Goal: Task Accomplishment & Management: Use online tool/utility

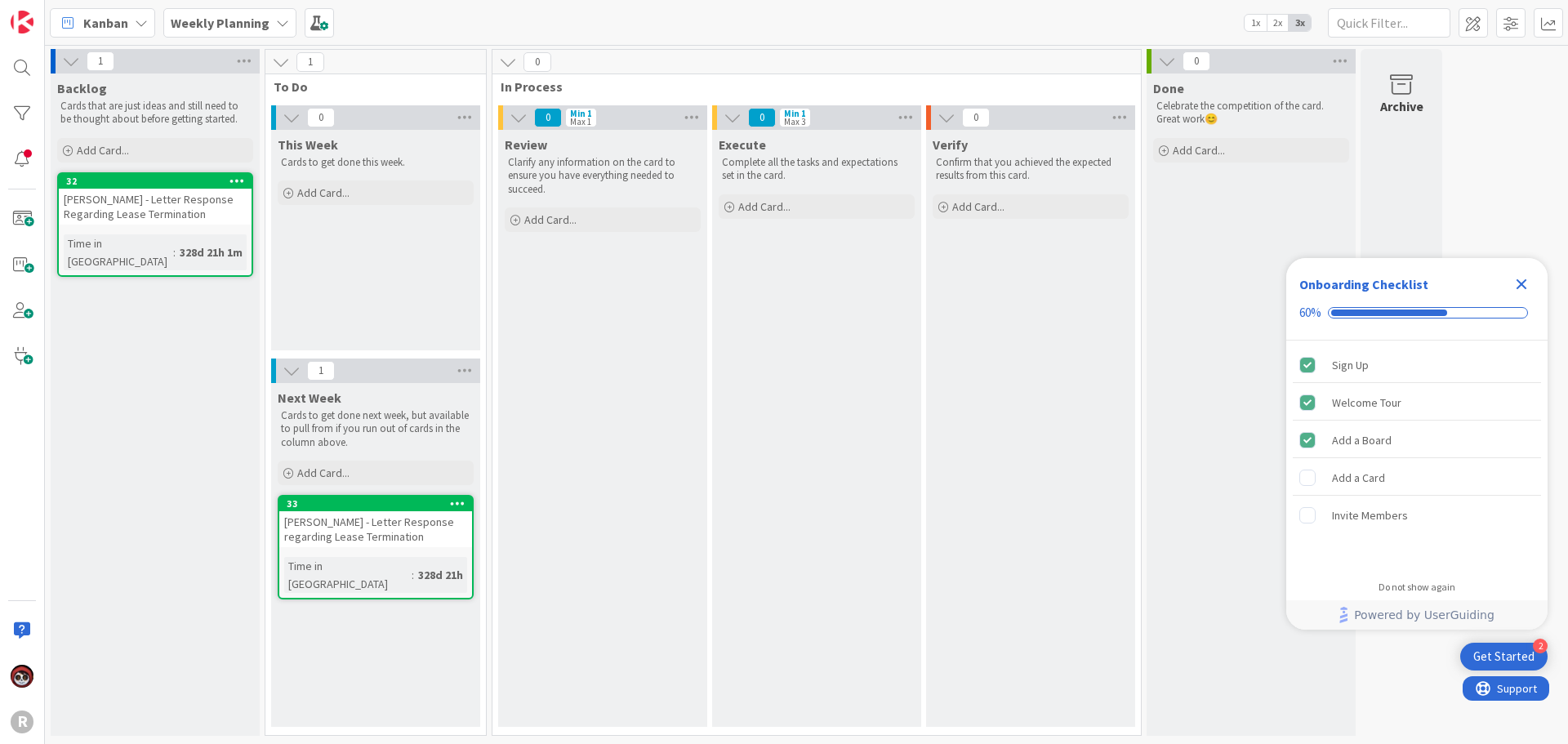
click at [777, 287] on icon "Close Checklist" at bounding box center [1522, 285] width 10 height 10
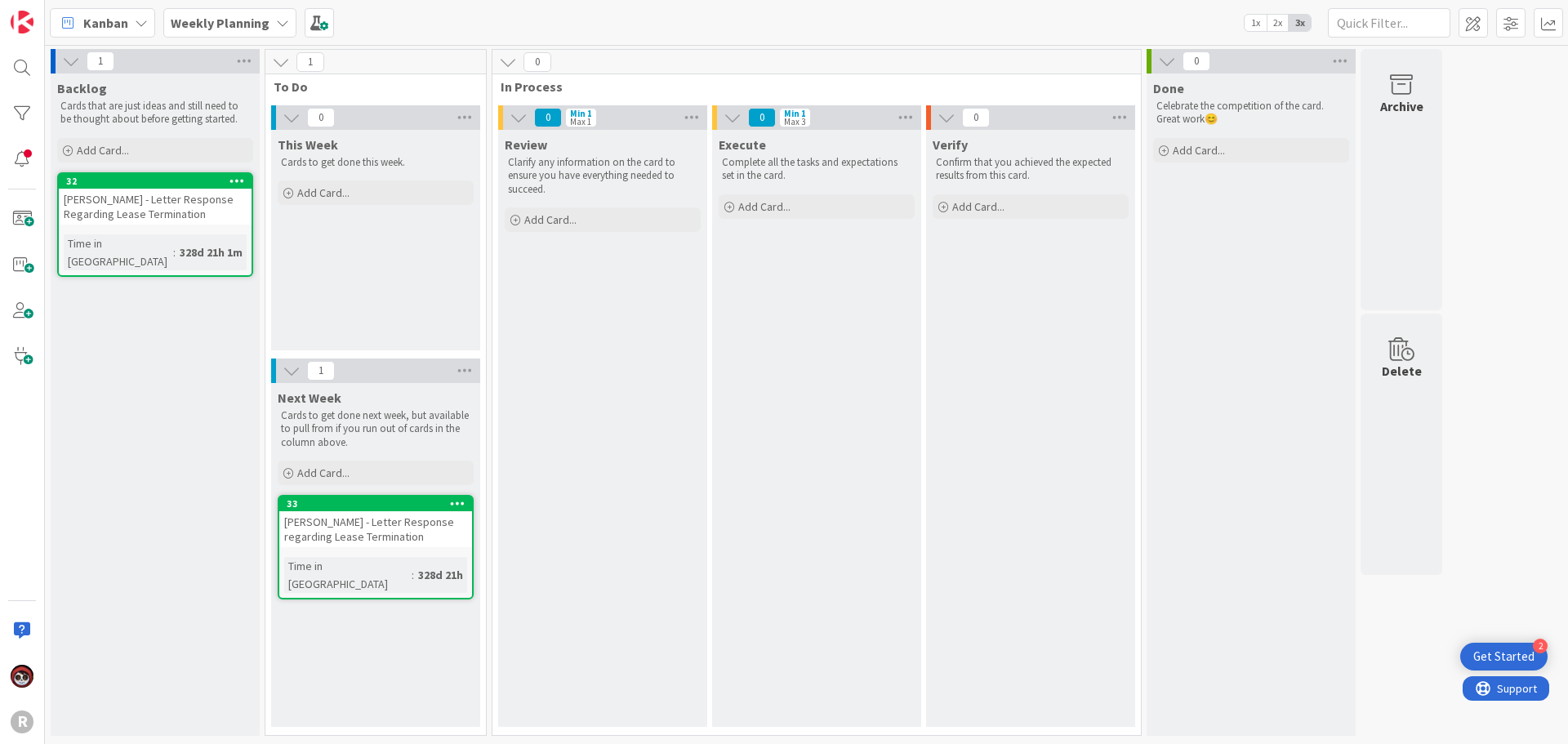
click at [137, 24] on icon at bounding box center [141, 23] width 13 height 13
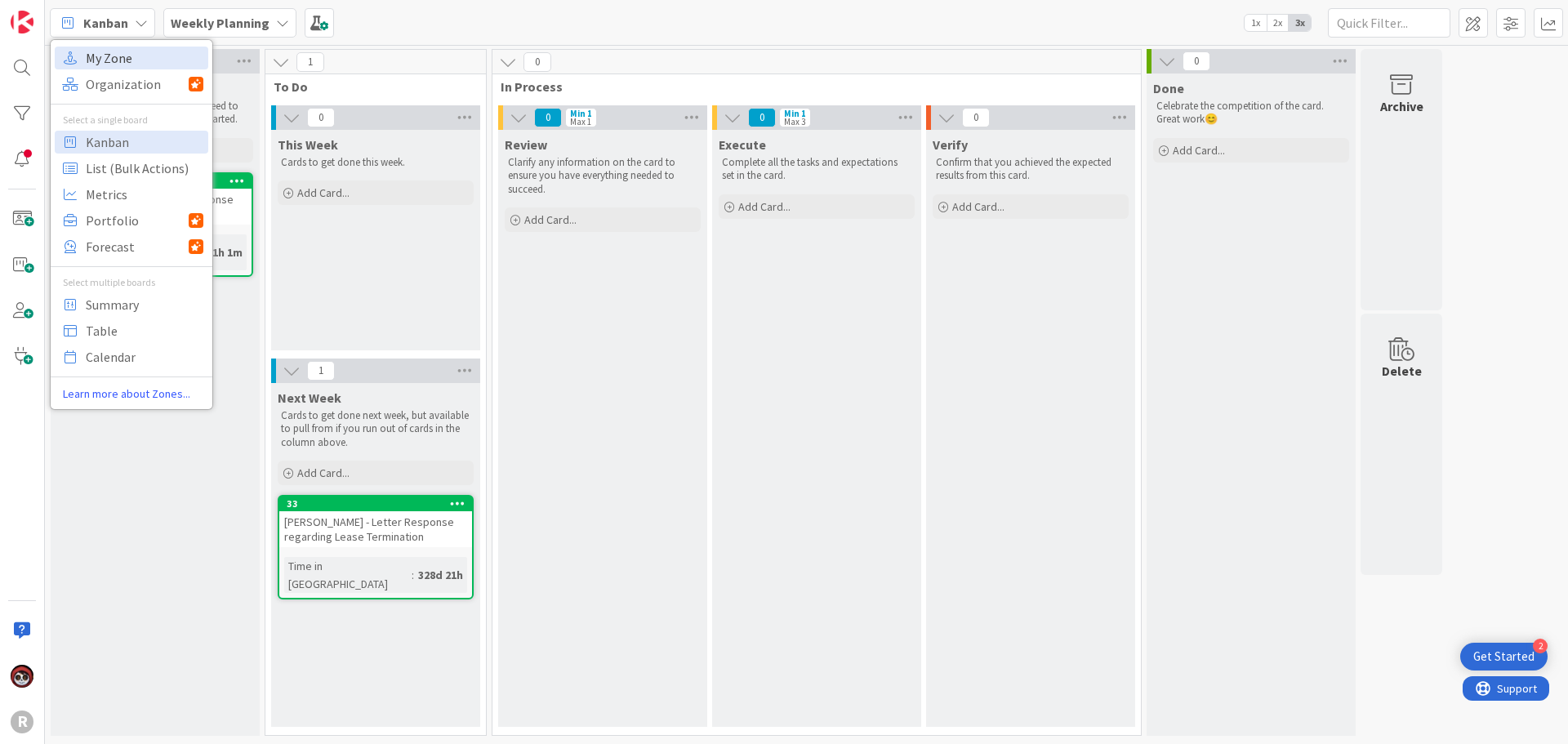
click at [122, 57] on span "My Zone" at bounding box center [144, 58] width 118 height 24
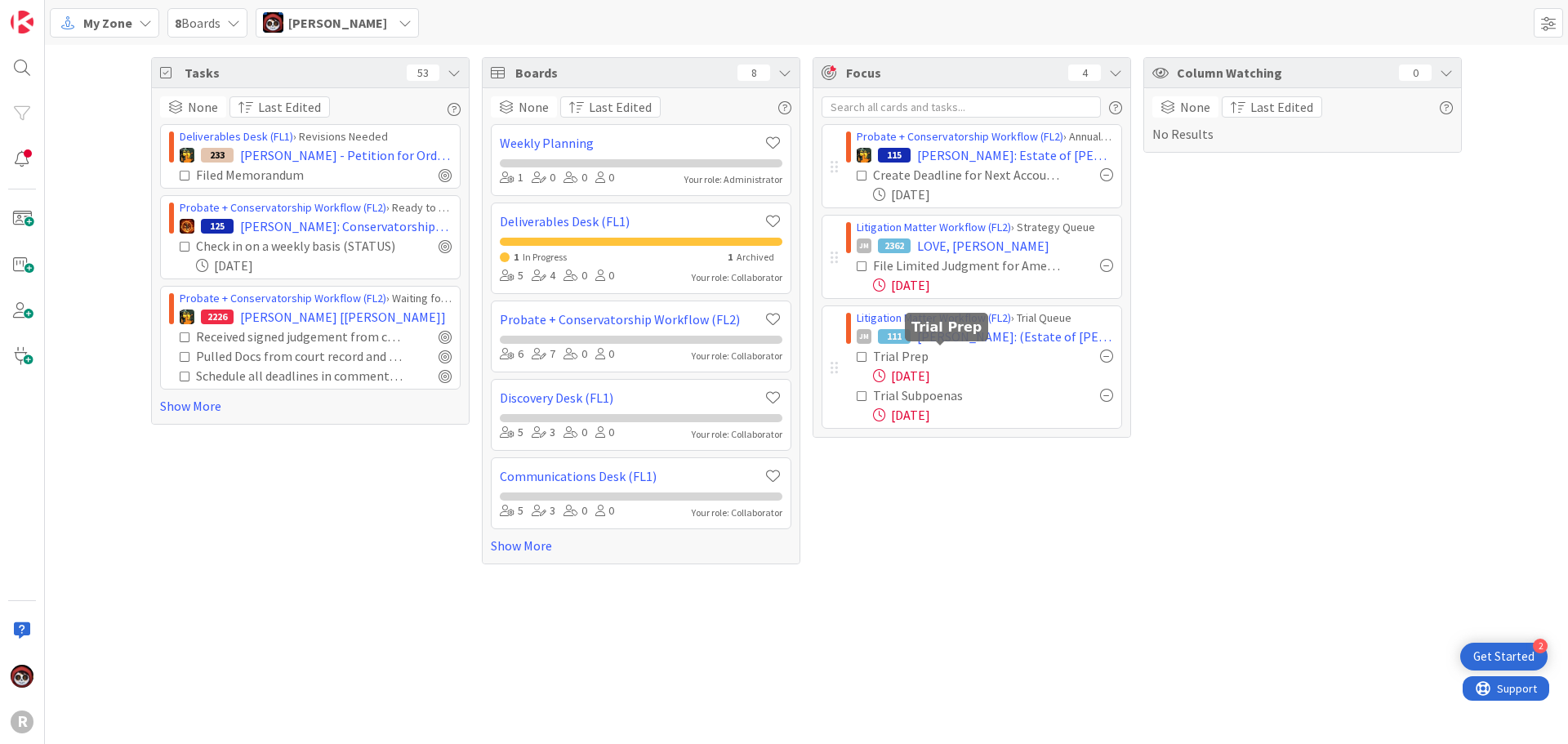
click at [777, 359] on div "Trial Prep" at bounding box center [941, 356] width 137 height 20
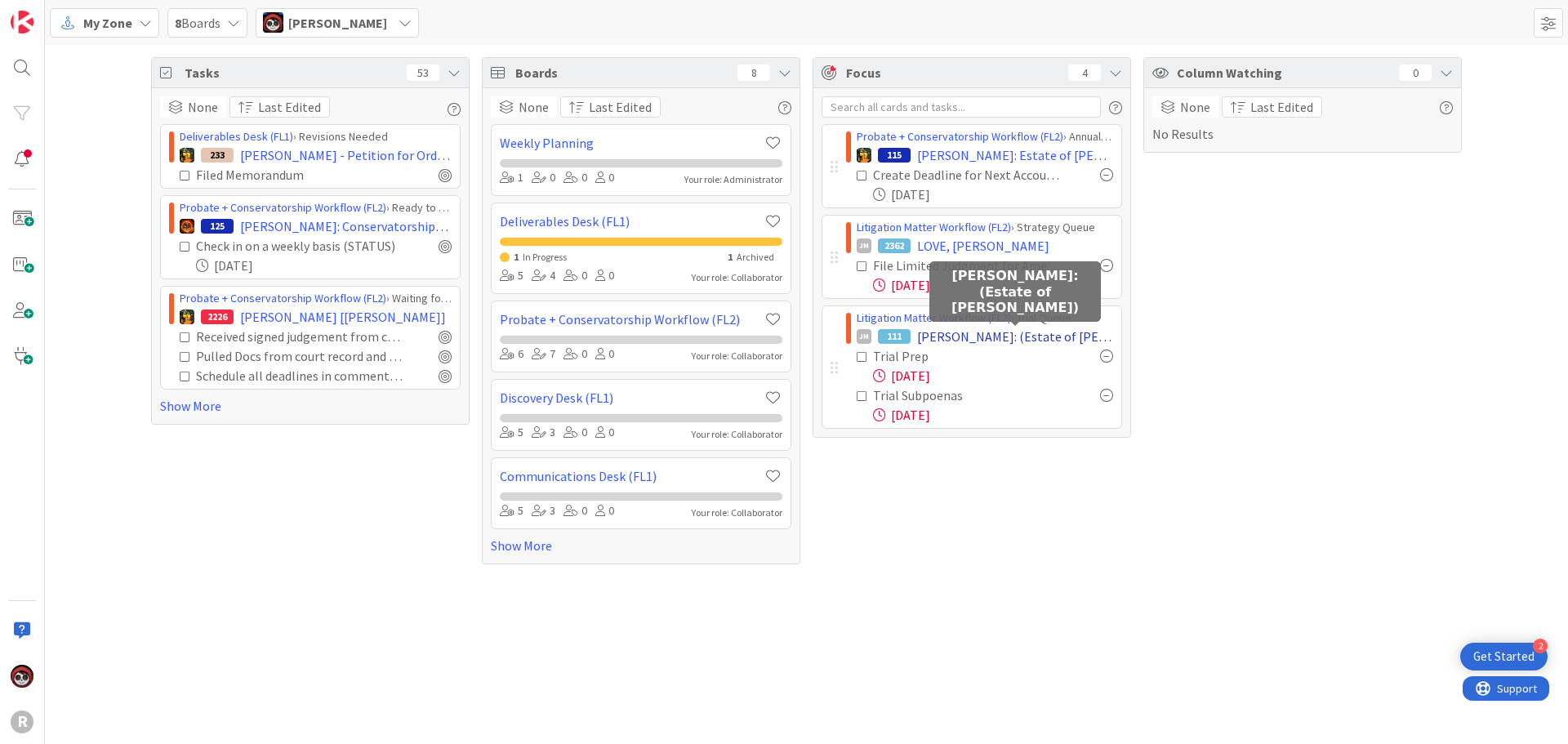
click at [777, 339] on span "[PERSON_NAME]: (Estate of [PERSON_NAME])" at bounding box center [1014, 336] width 196 height 20
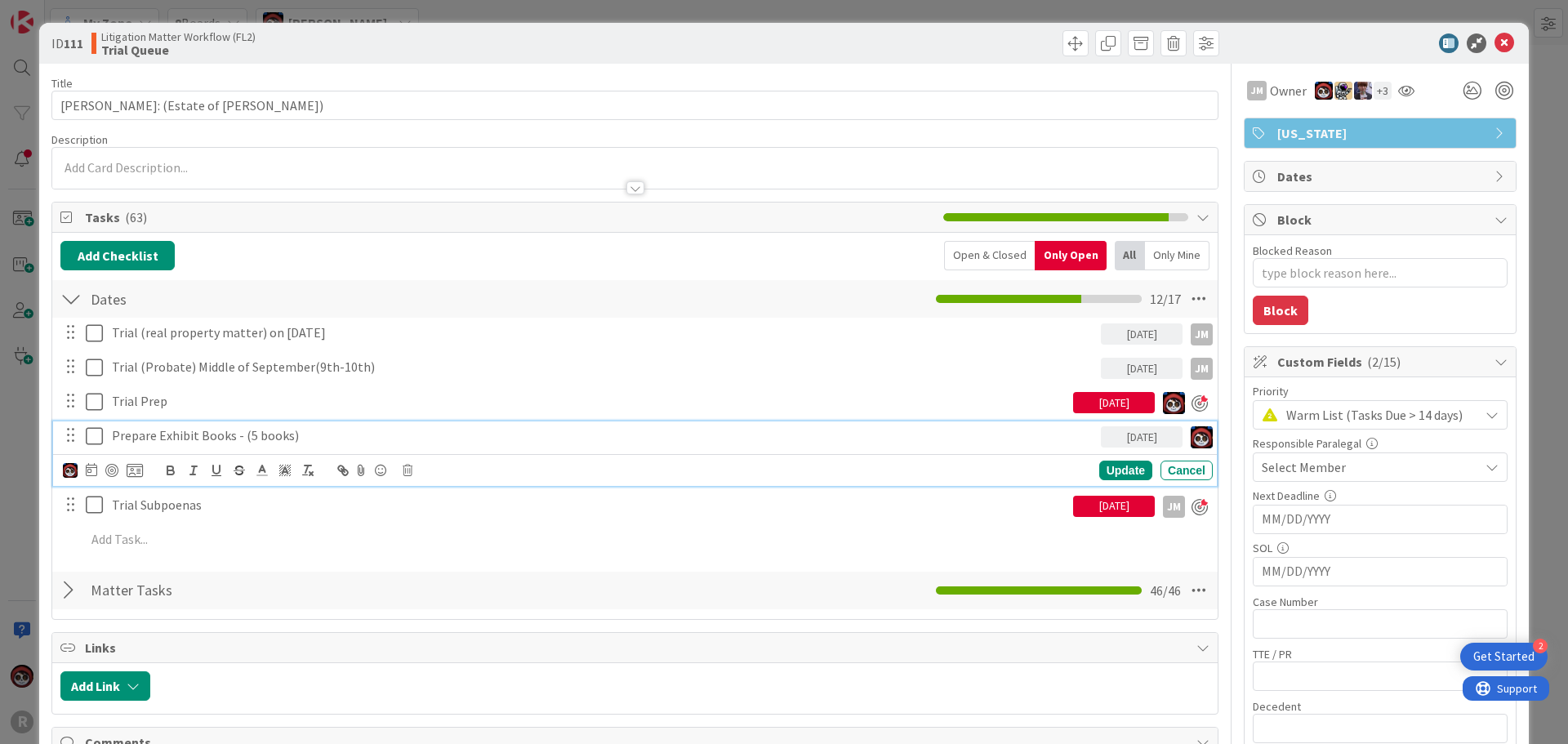
type textarea "x"
click at [203, 441] on p "Prepare Exhibit Books - (5 books)" at bounding box center [602, 436] width 982 height 19
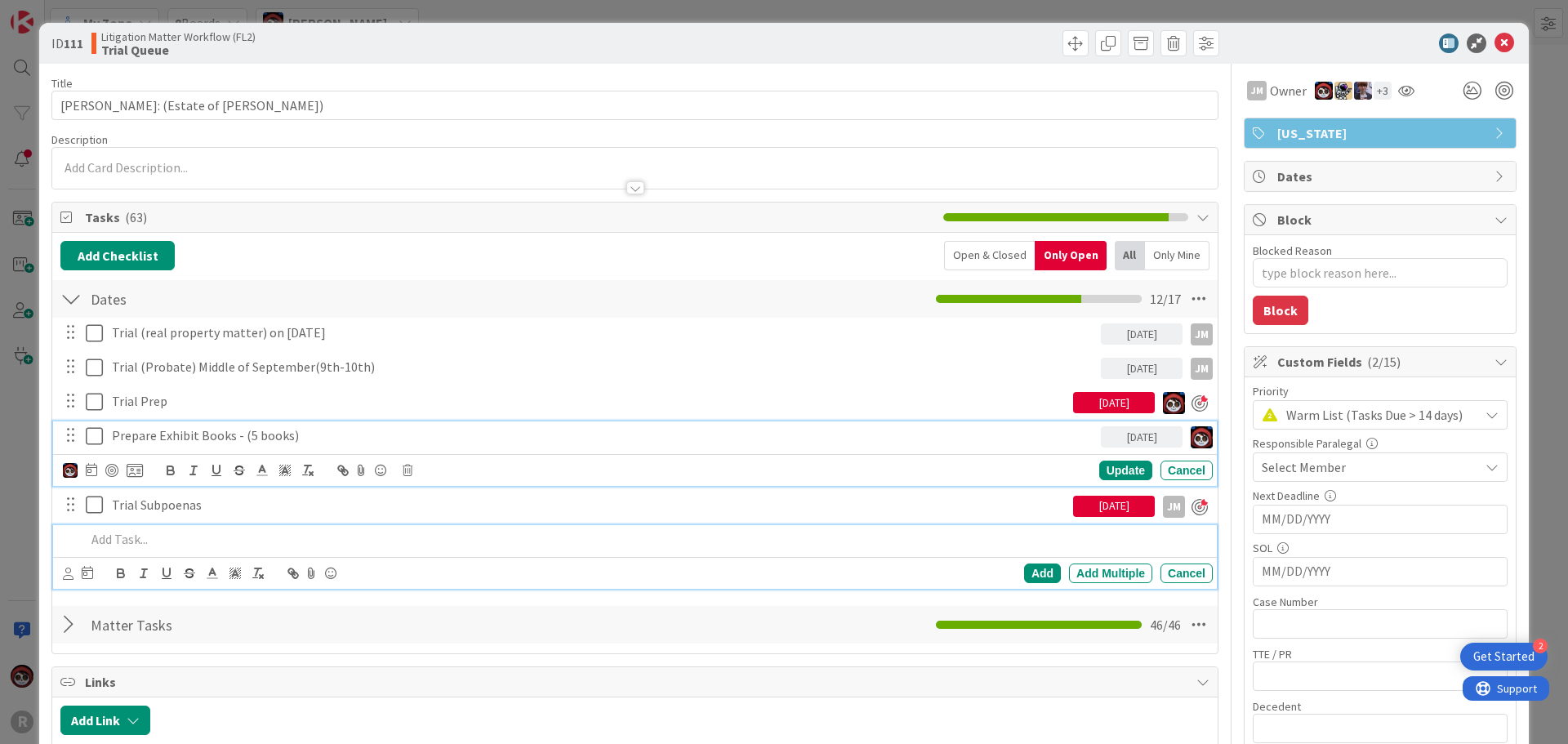
click at [249, 537] on p at bounding box center [645, 540] width 1120 height 19
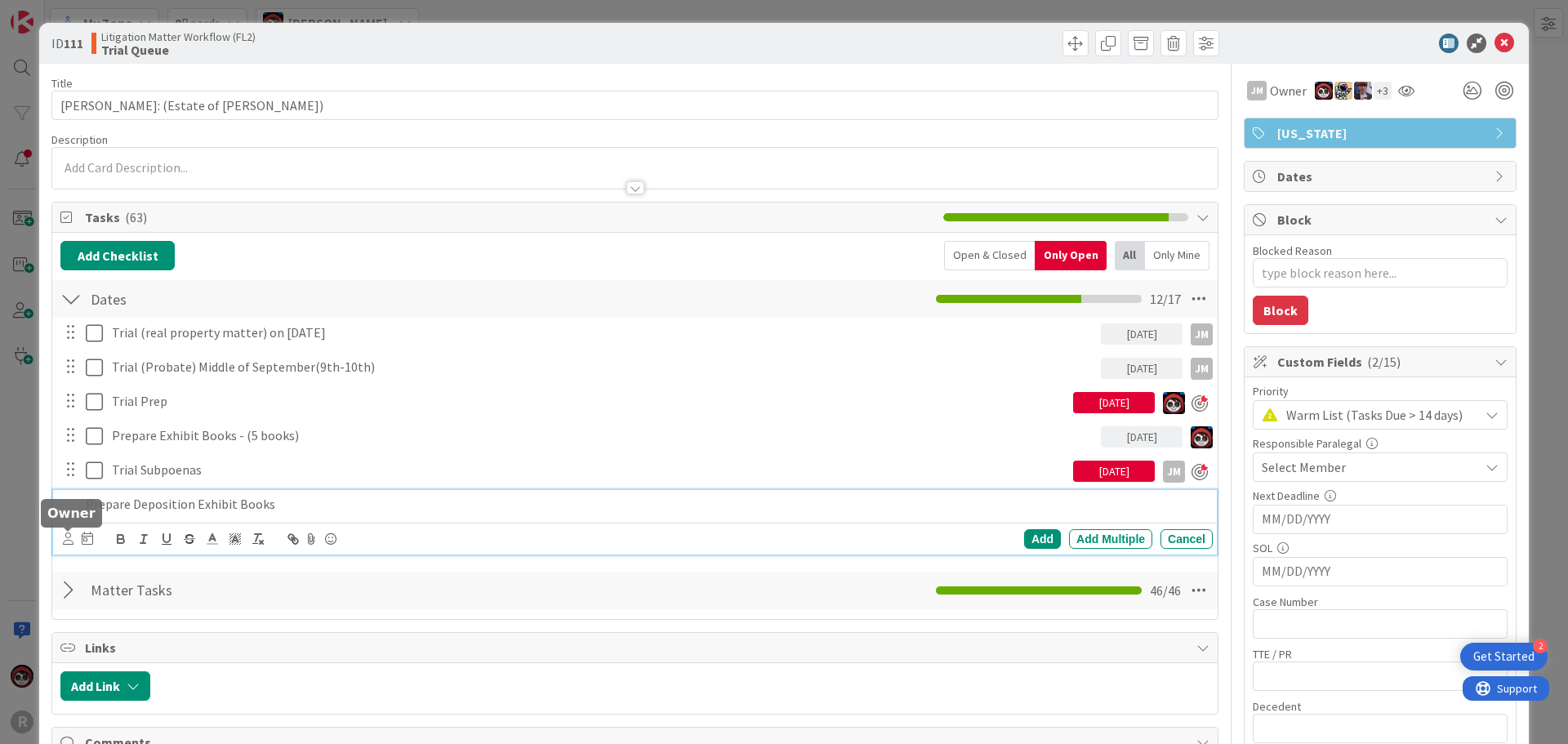
click at [67, 541] on icon at bounding box center [68, 539] width 10 height 12
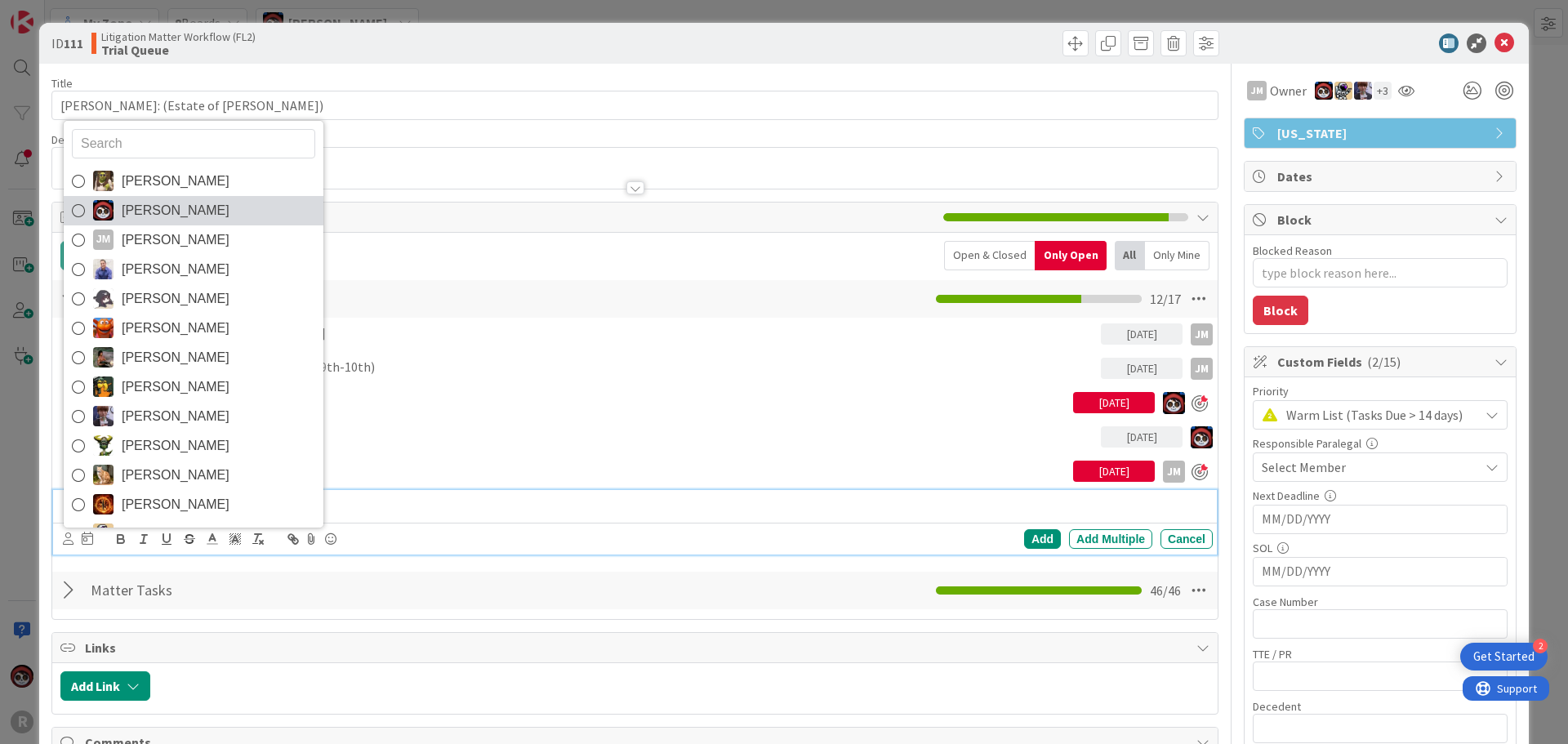
click at [170, 221] on span "[PERSON_NAME]" at bounding box center [176, 211] width 108 height 24
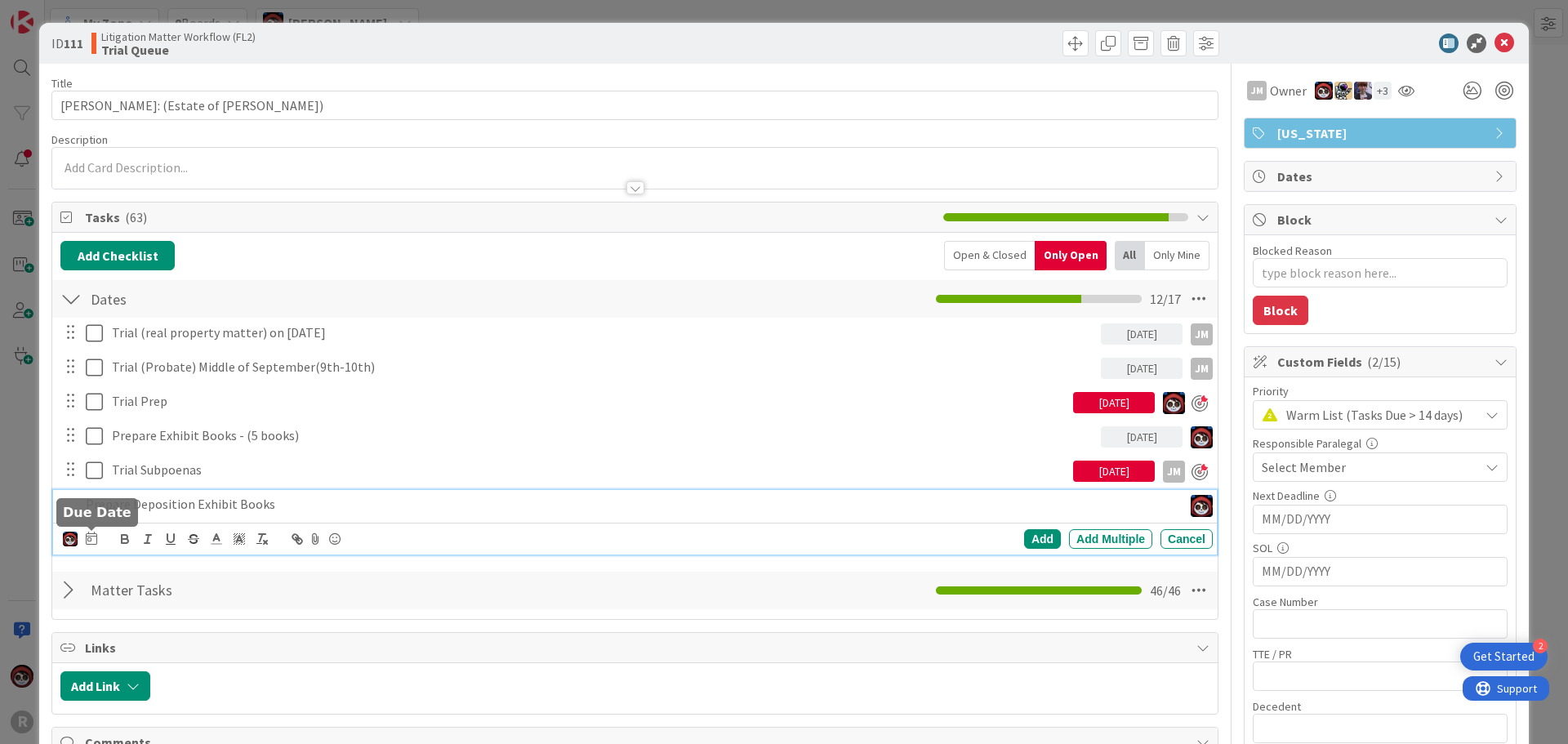
click at [91, 533] on icon at bounding box center [91, 538] width 11 height 13
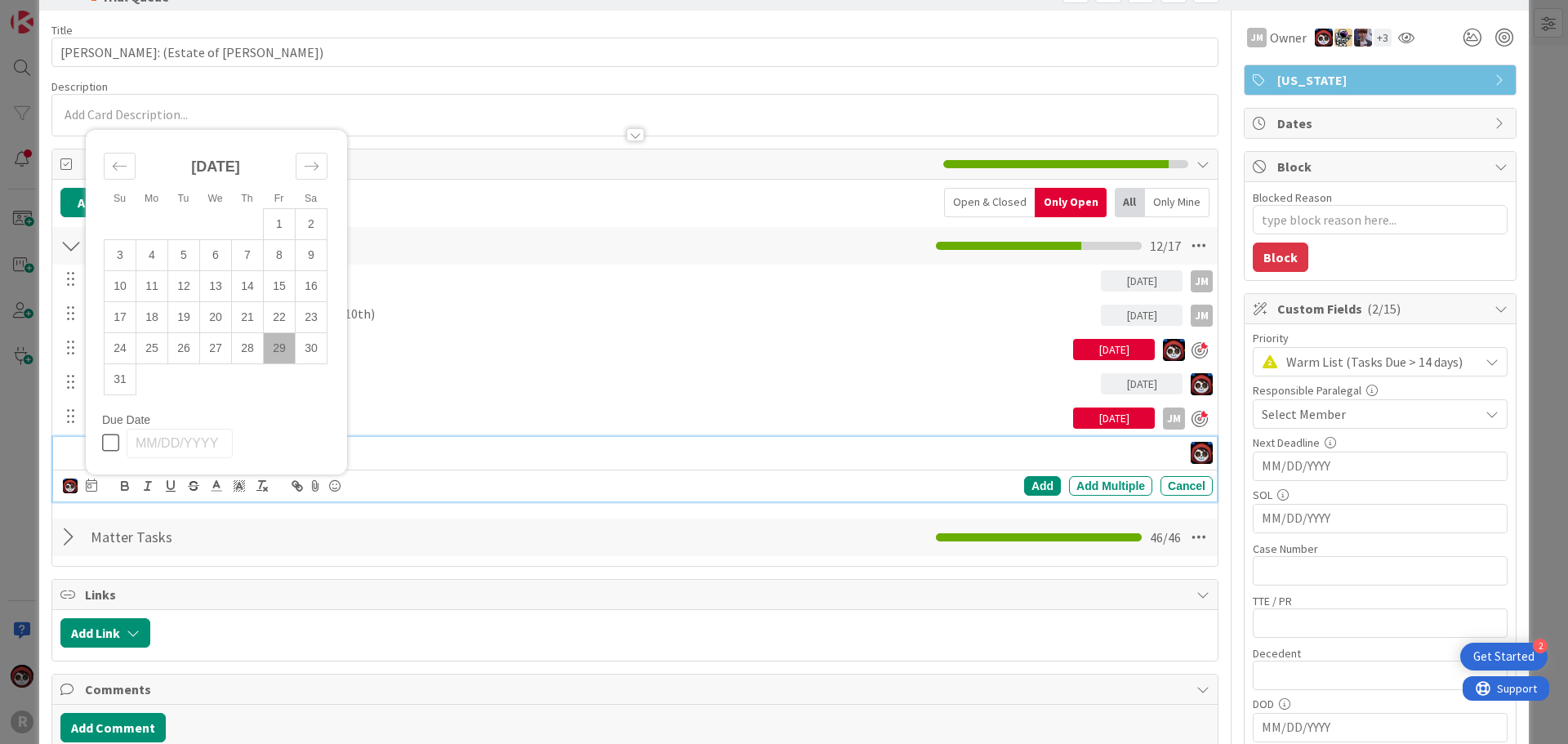
scroll to position [82, 0]
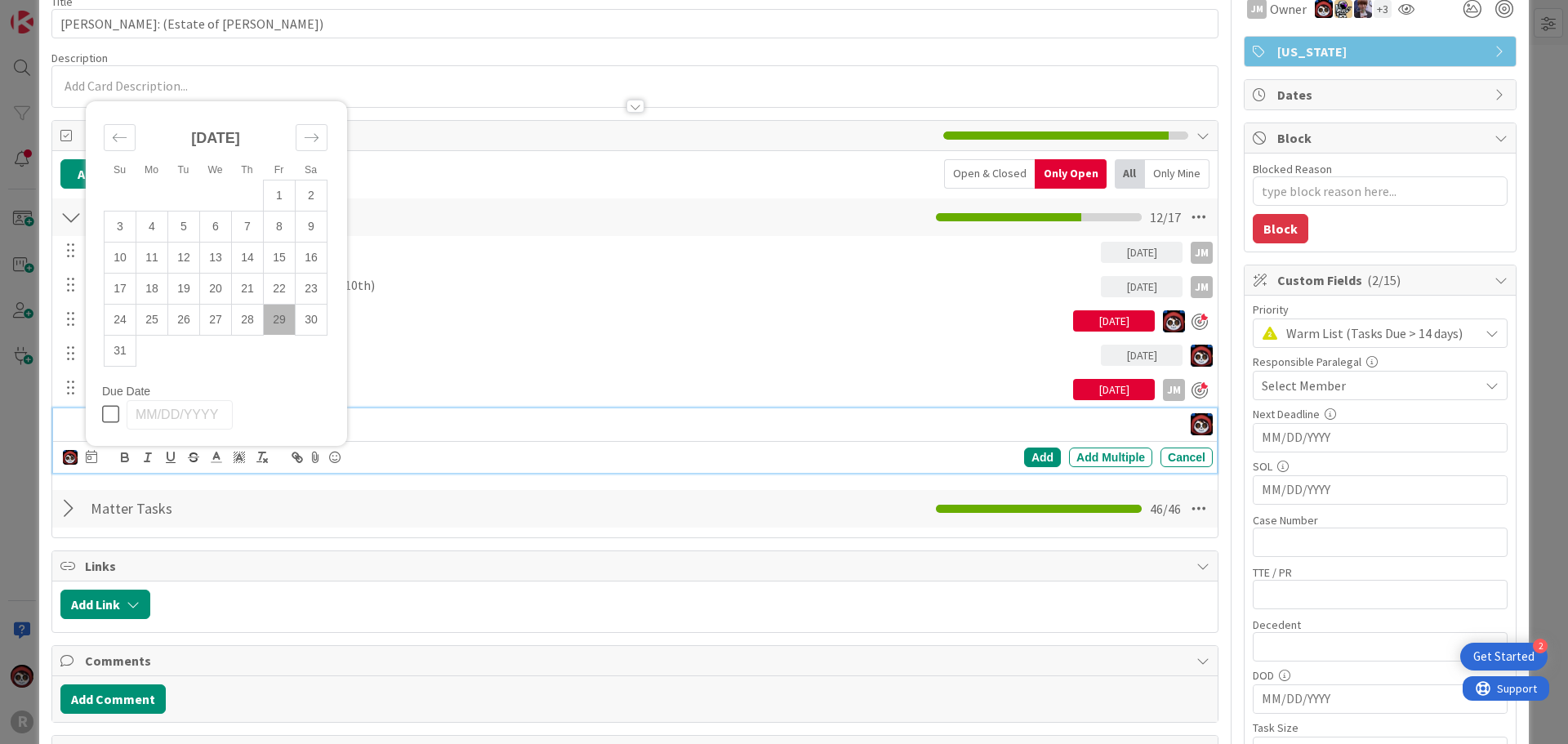
click at [274, 321] on td "29" at bounding box center [279, 320] width 32 height 31
click at [255, 322] on td "28" at bounding box center [247, 320] width 32 height 31
click at [777, 457] on div "Add" at bounding box center [1042, 457] width 37 height 20
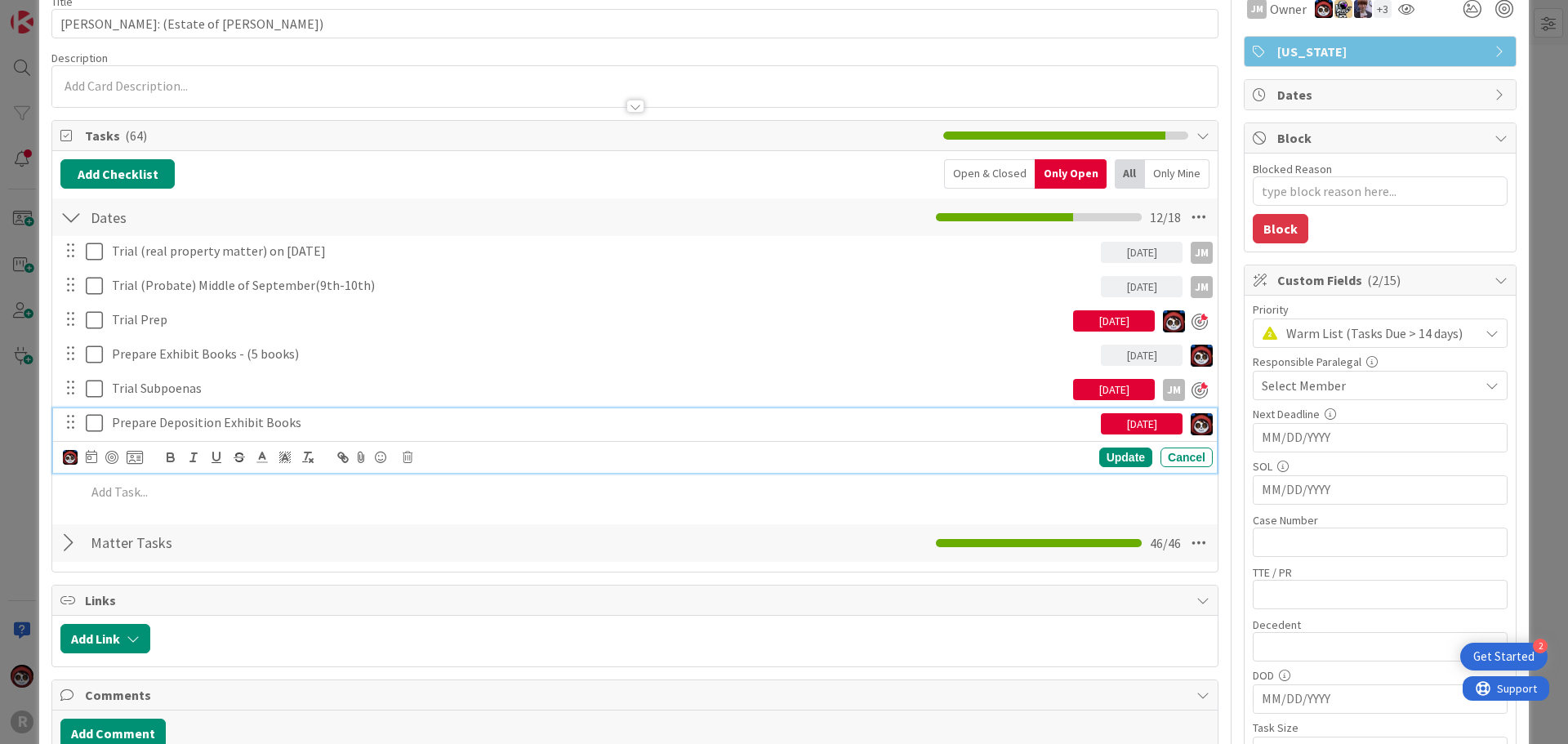
click at [213, 425] on p "Prepare Deposition Exhibit Books" at bounding box center [602, 423] width 982 height 19
click at [108, 453] on div at bounding box center [111, 457] width 13 height 13
click at [777, 459] on div "Update" at bounding box center [1125, 458] width 53 height 20
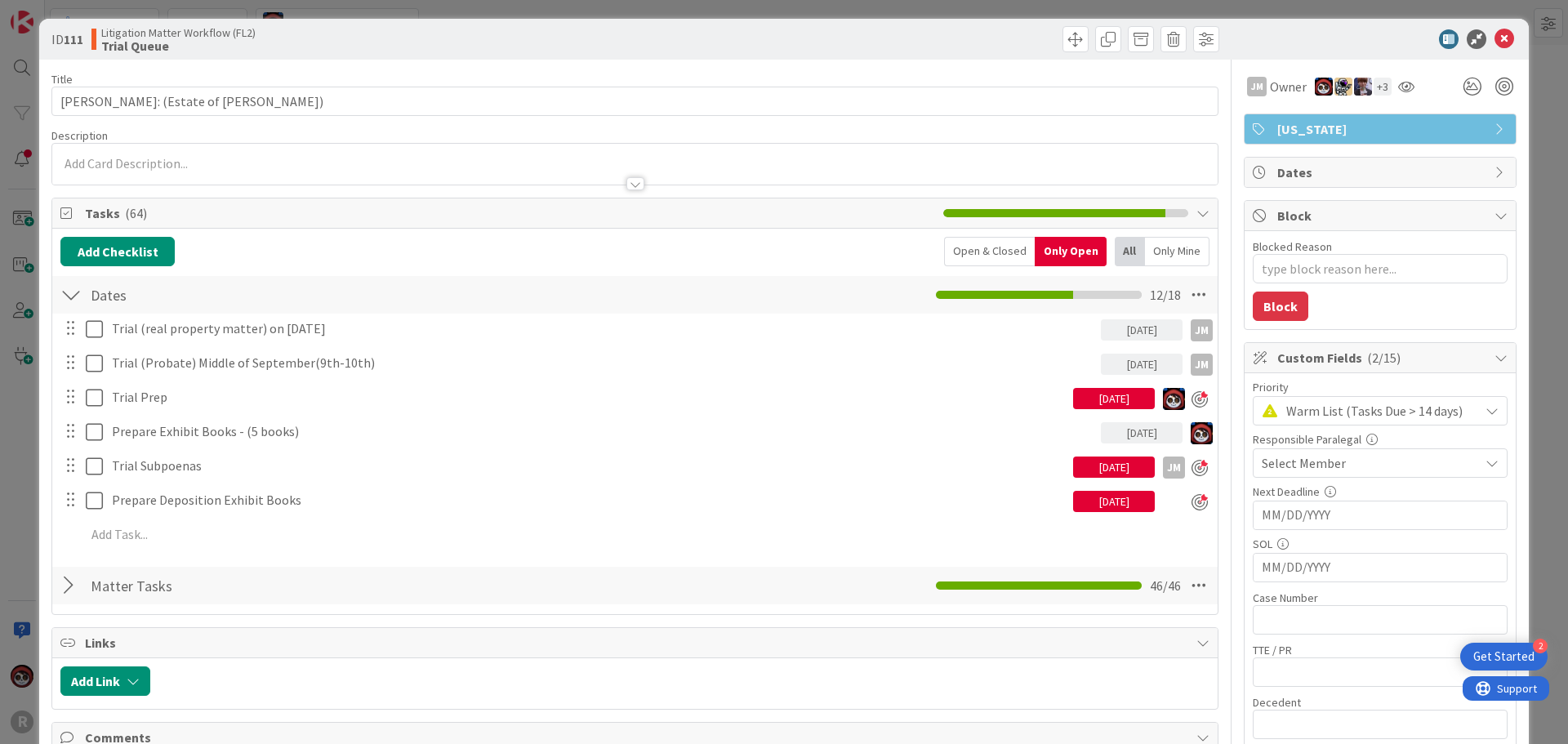
scroll to position [0, 0]
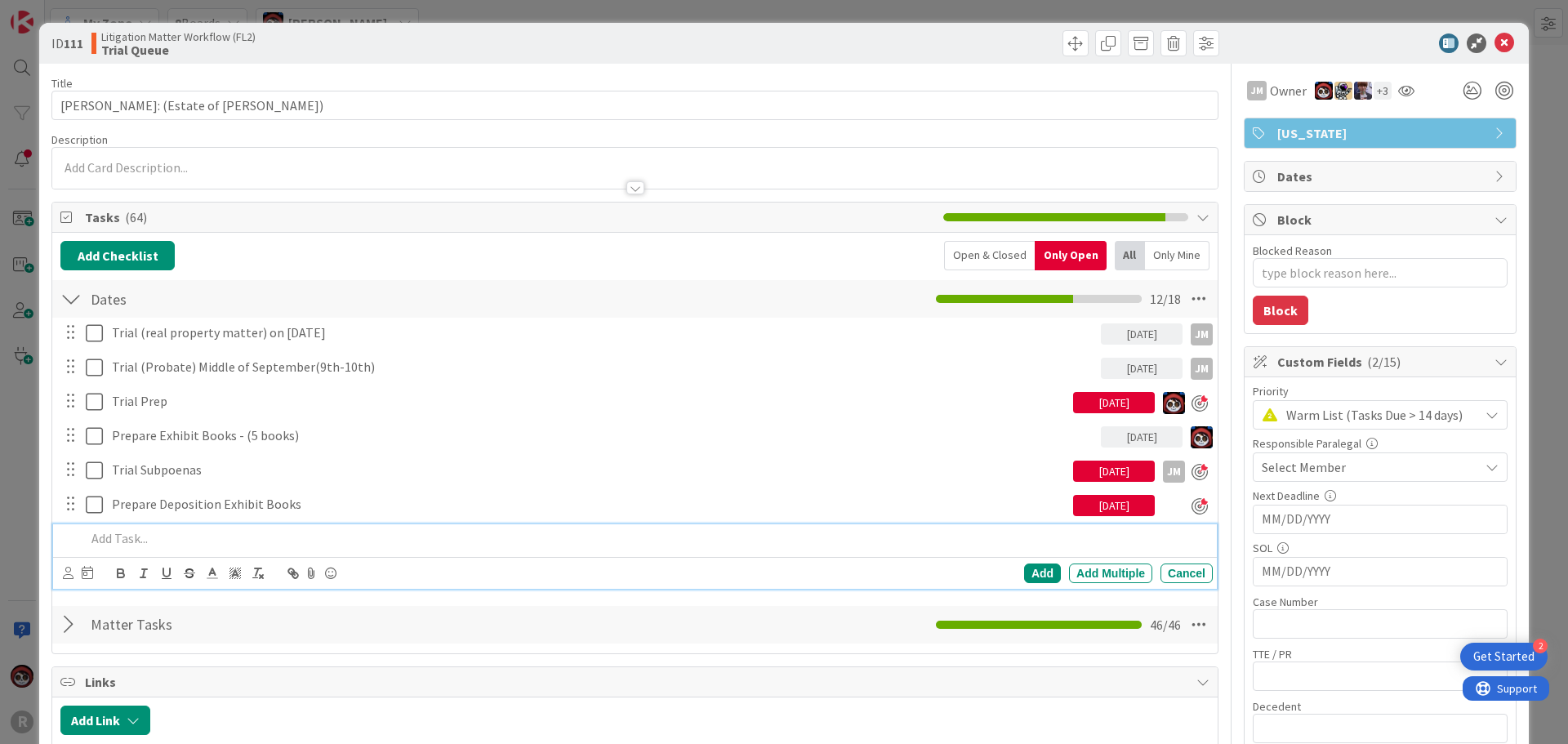
click at [176, 549] on div at bounding box center [646, 538] width 1134 height 29
click at [65, 572] on icon at bounding box center [68, 573] width 10 height 12
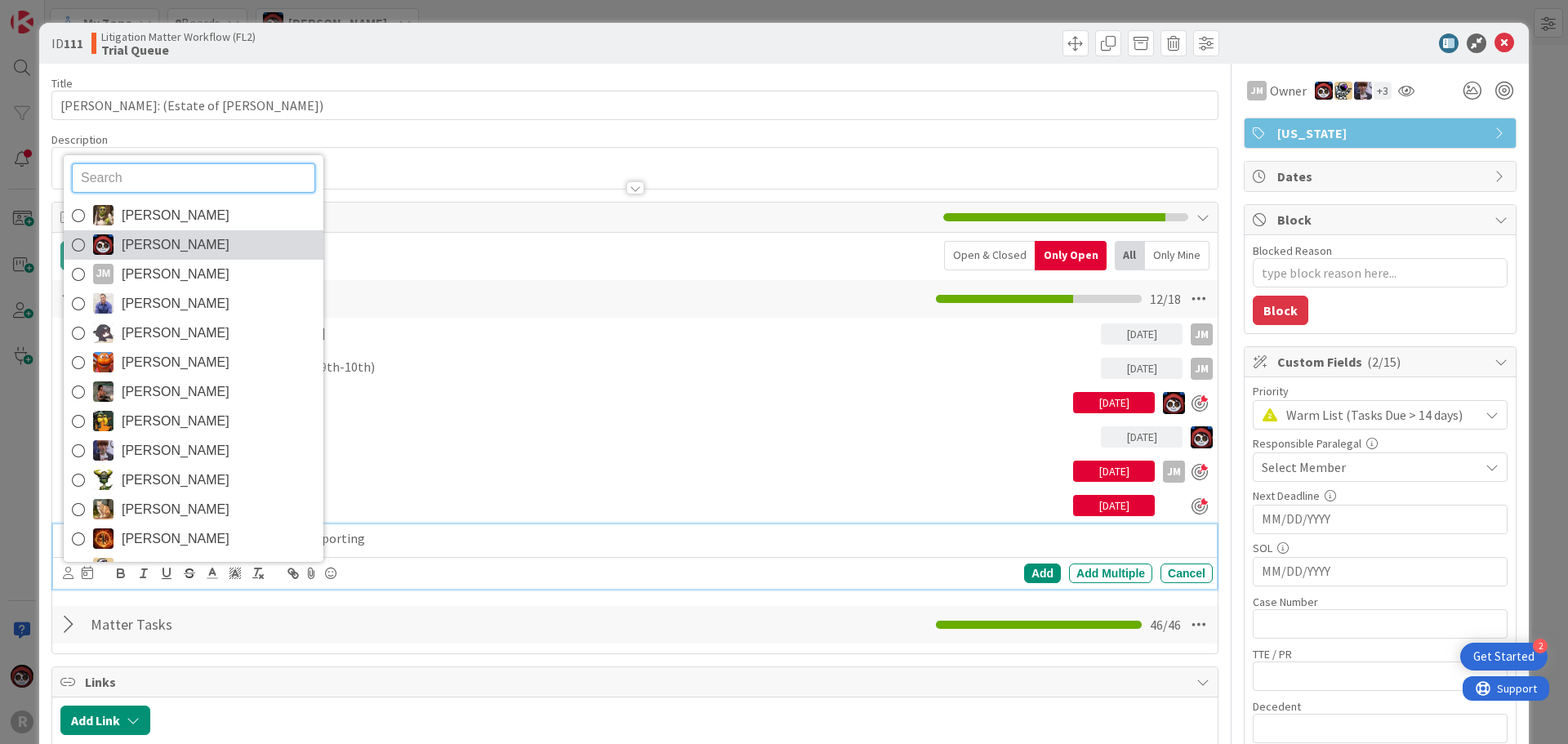
click at [160, 240] on span "[PERSON_NAME]" at bounding box center [176, 245] width 108 height 24
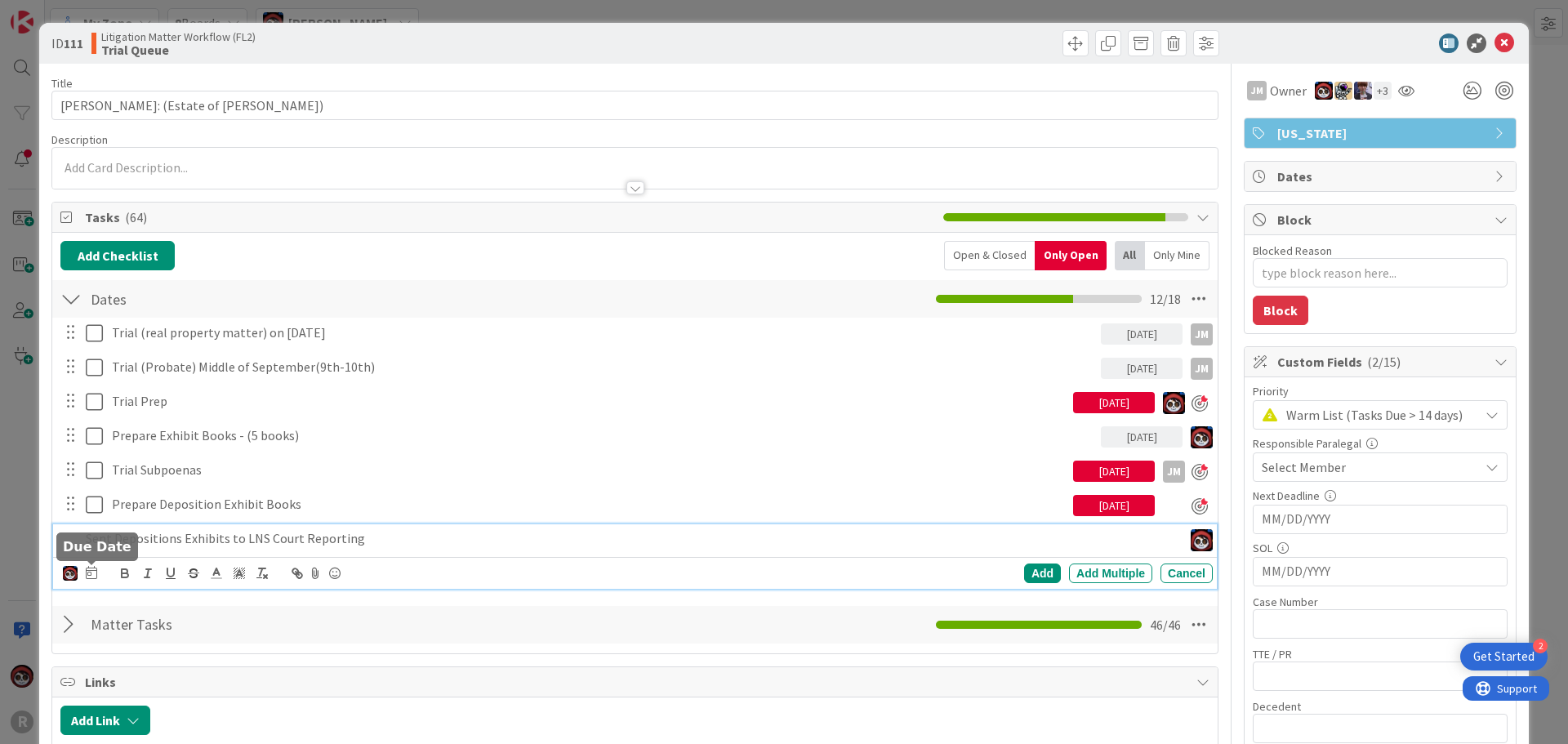
click at [90, 576] on icon at bounding box center [91, 572] width 11 height 13
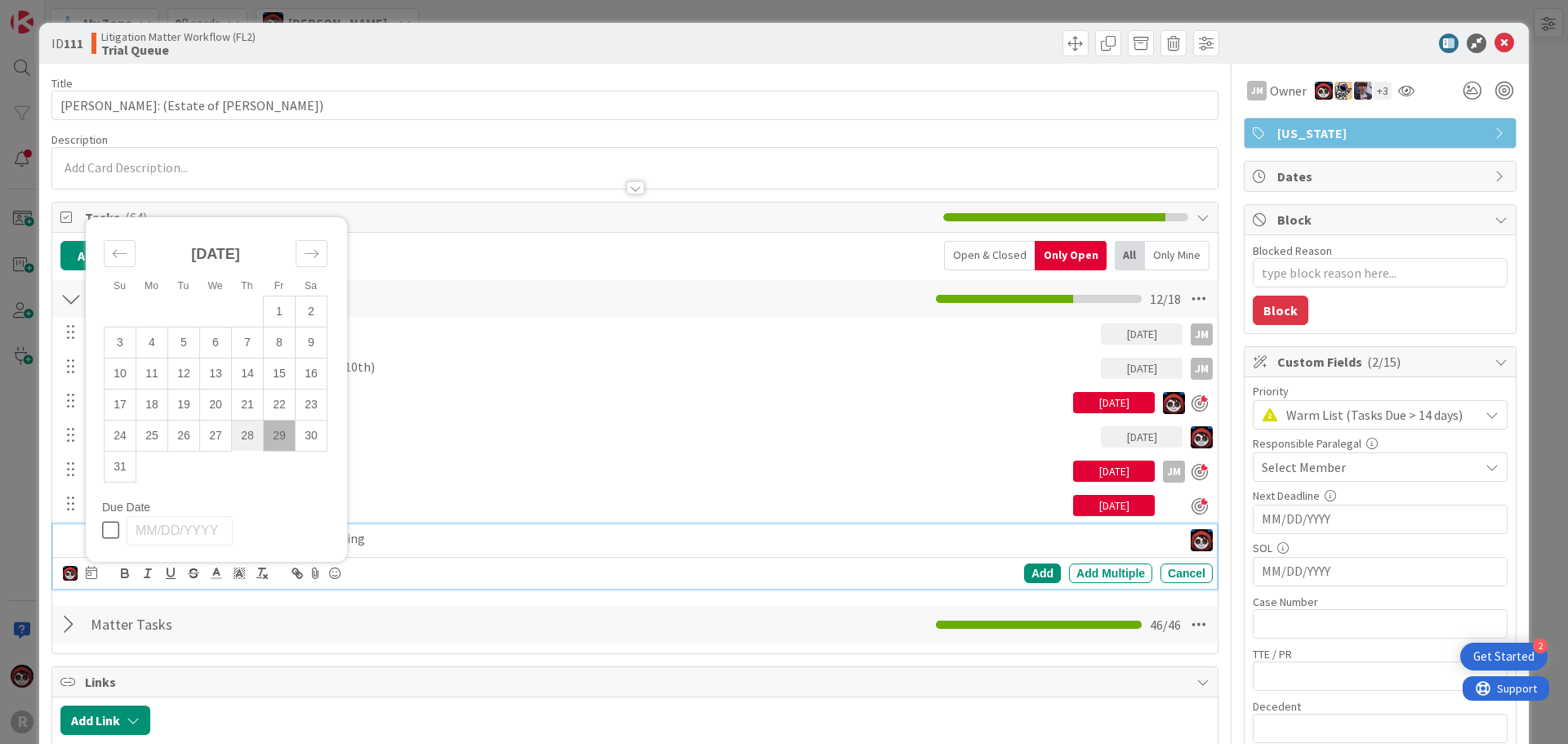
click at [246, 443] on td "28" at bounding box center [247, 436] width 32 height 31
click at [777, 570] on div "Add" at bounding box center [1042, 573] width 37 height 20
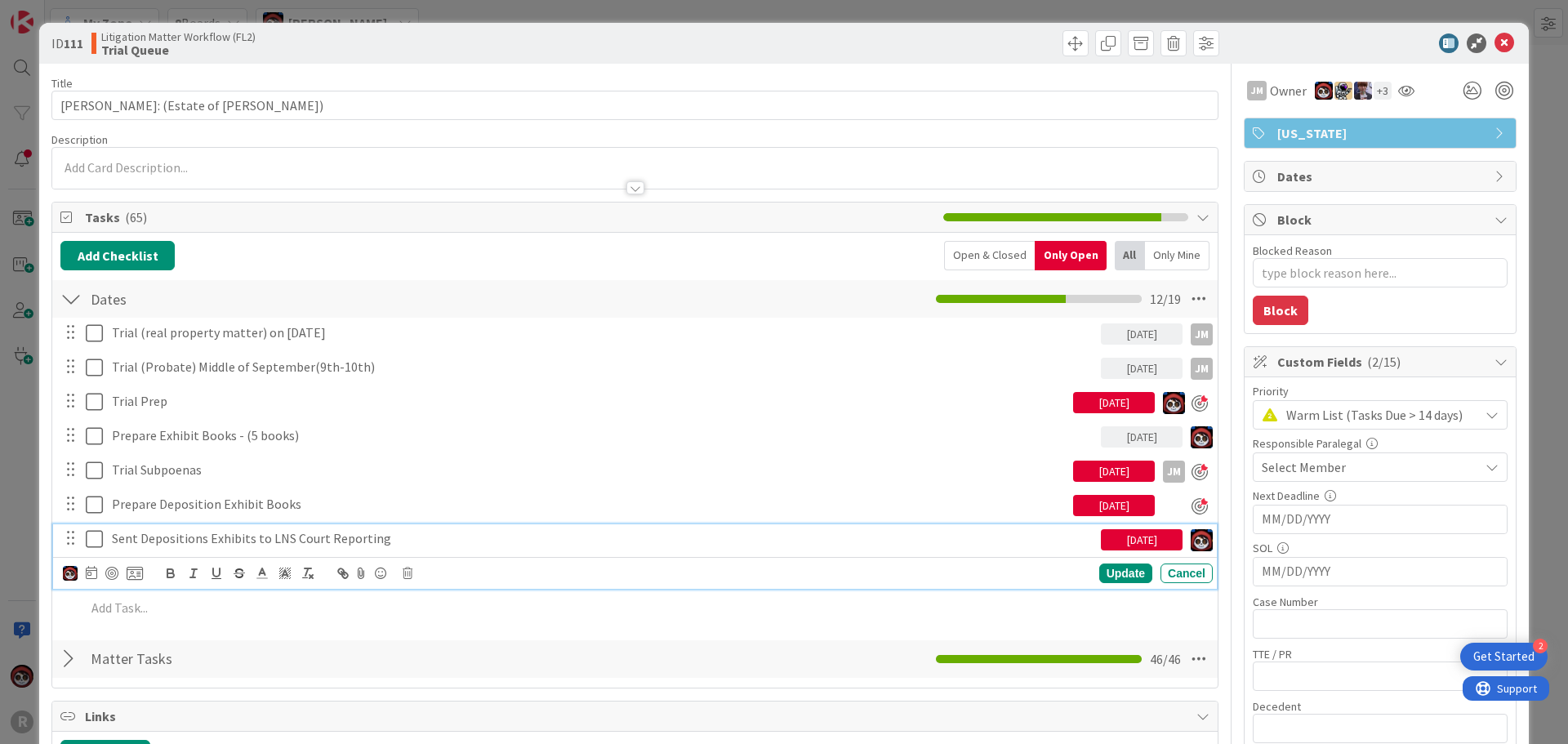
click at [291, 551] on div "Sent Depositions Exhibits to LNS Court Reporting" at bounding box center [602, 538] width 995 height 29
click at [114, 577] on div at bounding box center [111, 573] width 13 height 13
click at [777, 575] on div "Update" at bounding box center [1125, 574] width 53 height 20
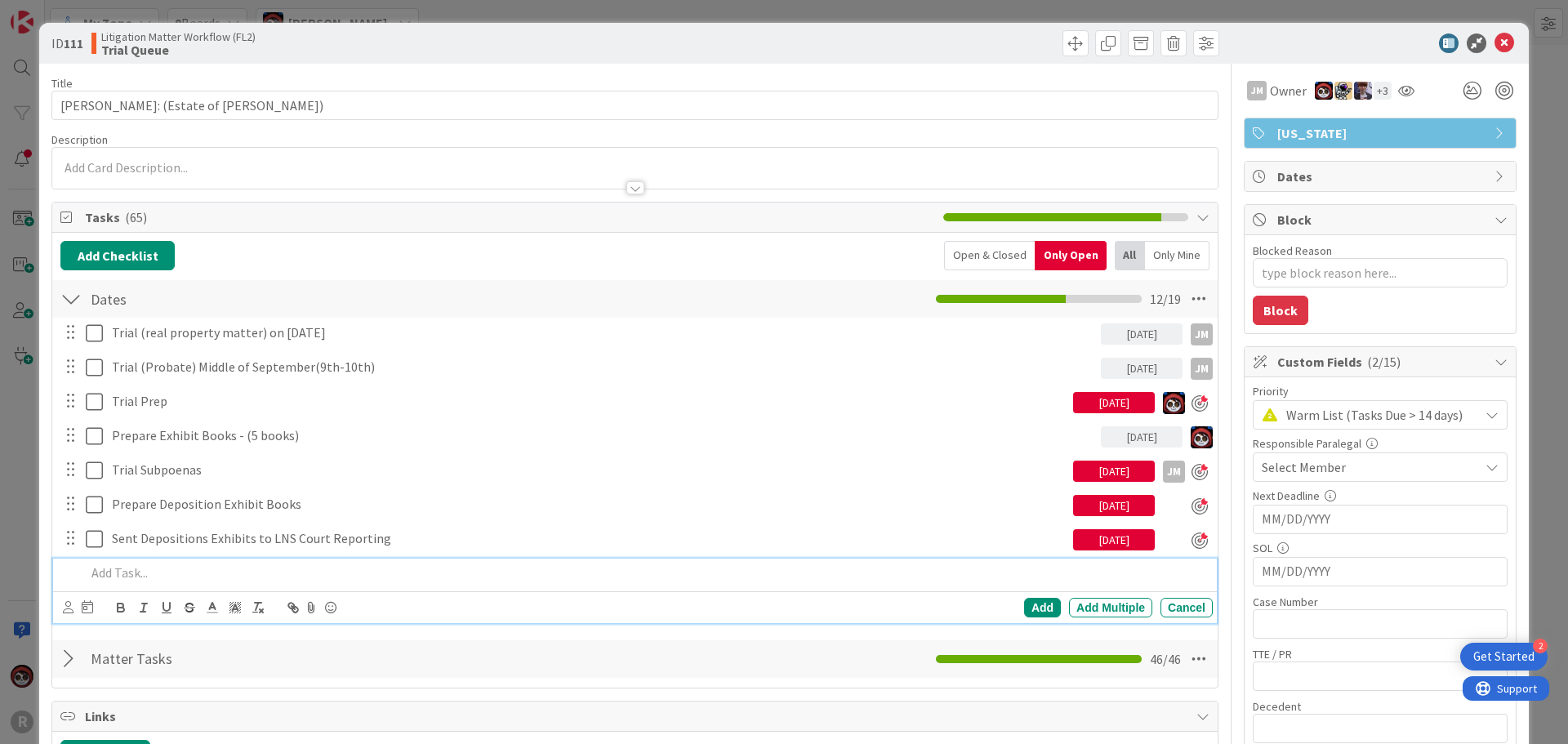
click at [185, 573] on p at bounding box center [645, 573] width 1120 height 19
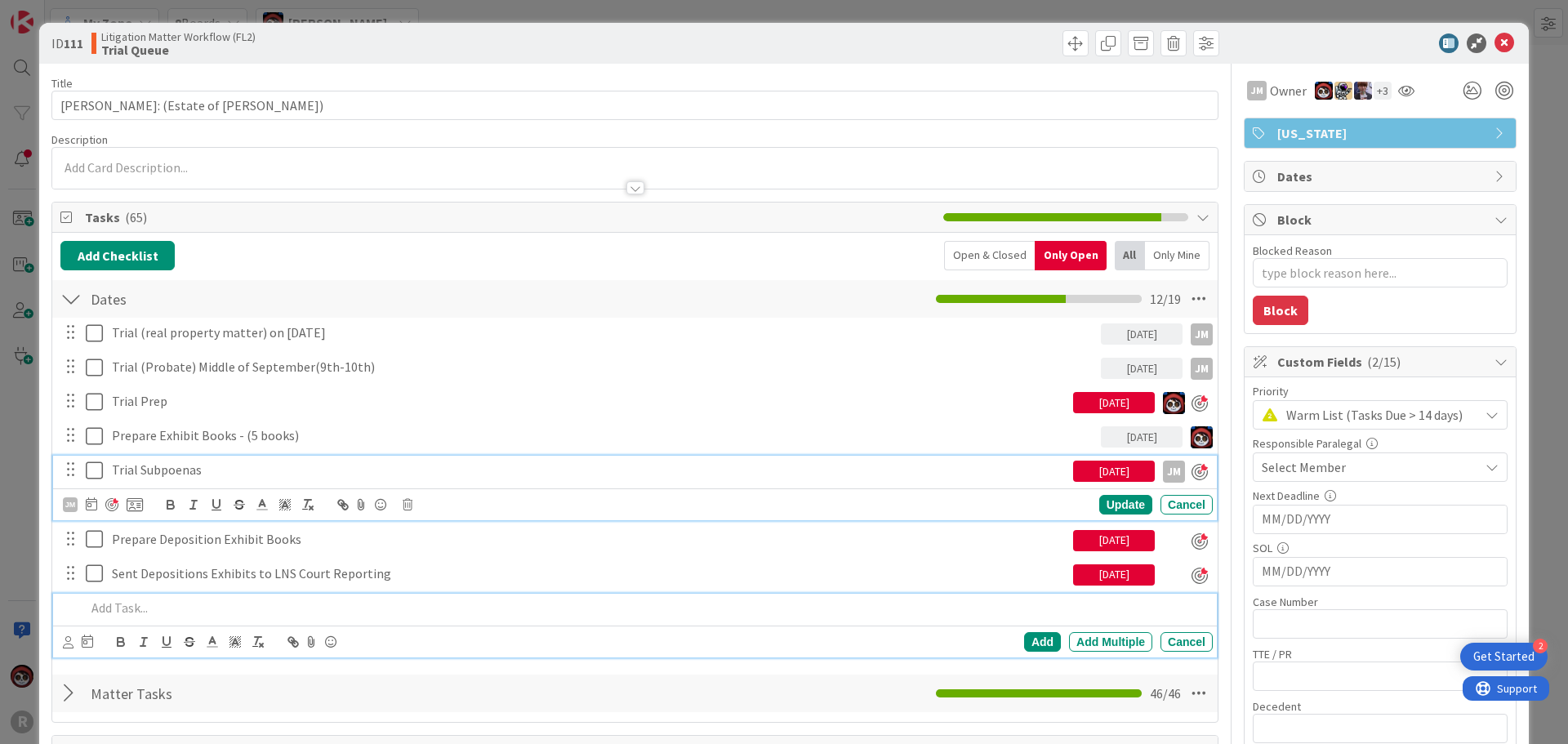
click at [178, 470] on p "Trial Subpoenas" at bounding box center [589, 470] width 954 height 19
click at [182, 590] on p at bounding box center [645, 608] width 1120 height 19
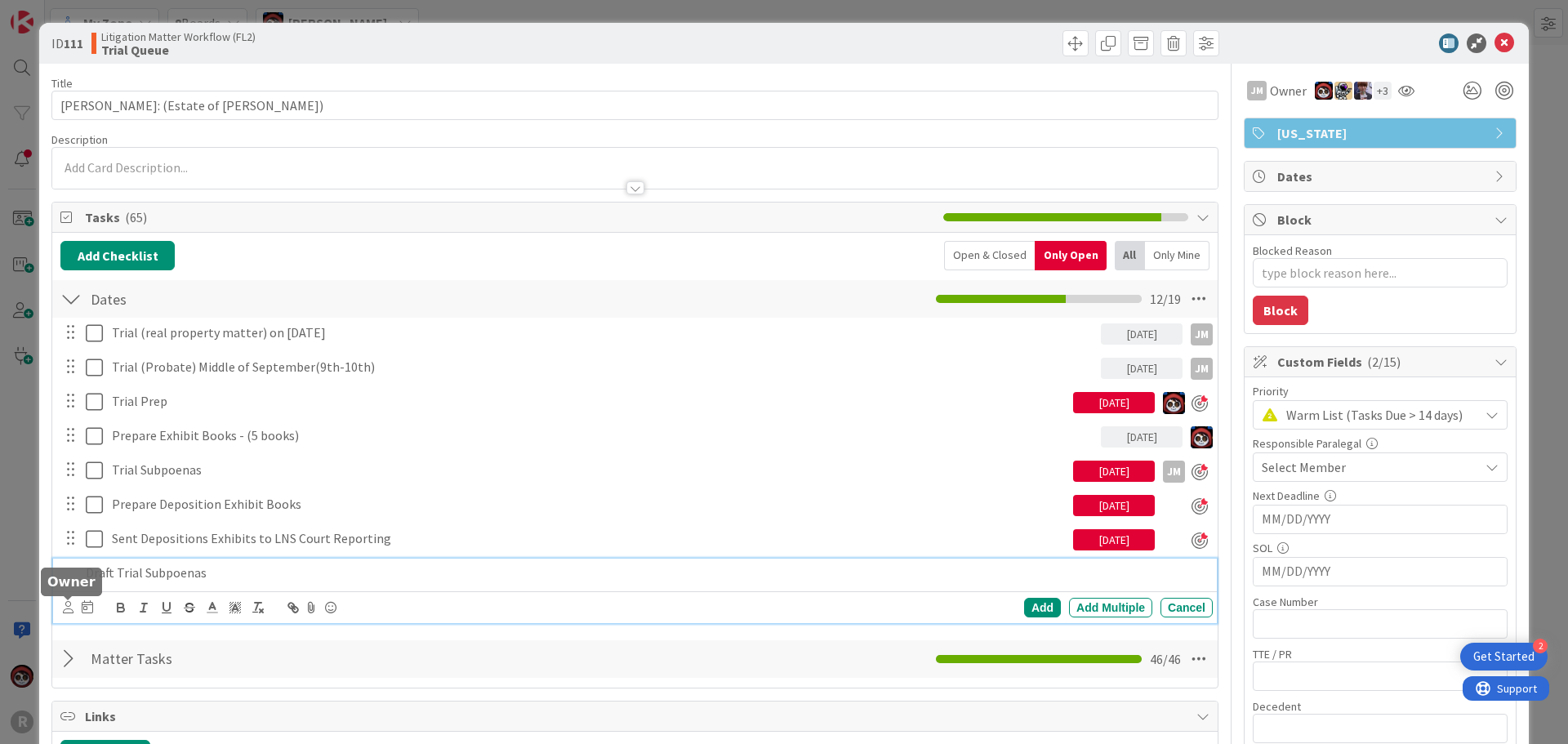
click at [64, 590] on icon at bounding box center [68, 607] width 10 height 12
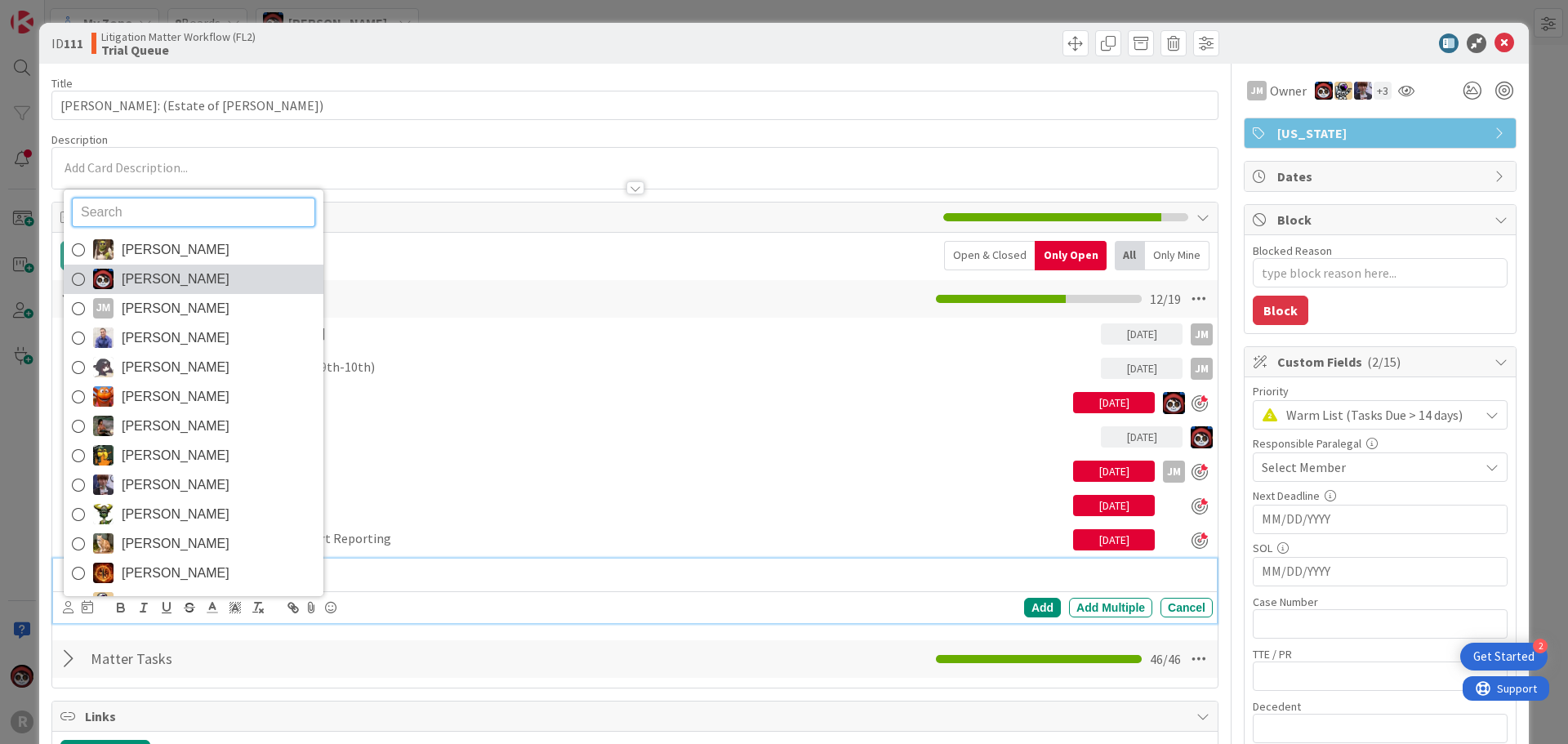
click at [169, 283] on span "[PERSON_NAME]" at bounding box center [176, 280] width 108 height 24
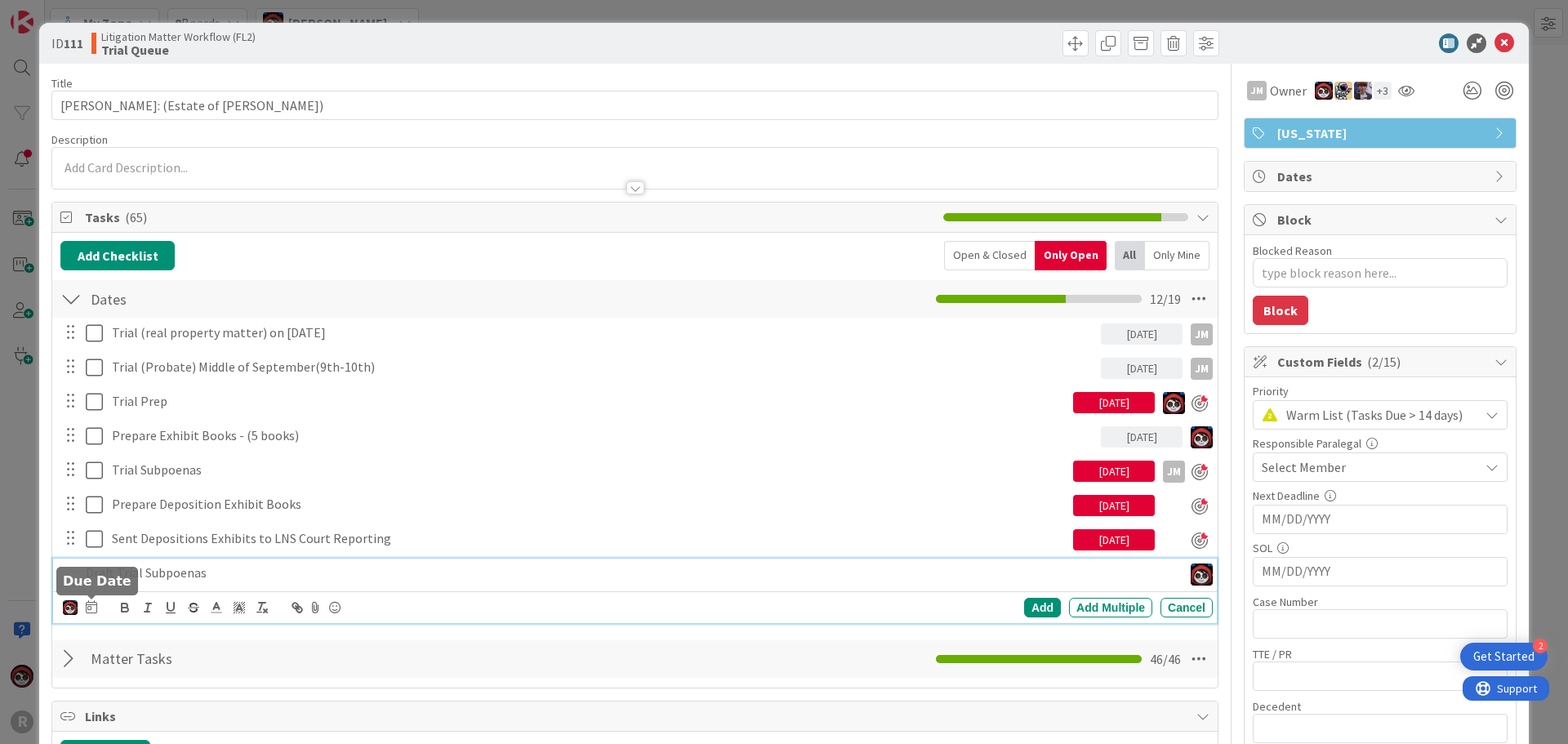
click at [94, 590] on icon at bounding box center [91, 606] width 11 height 13
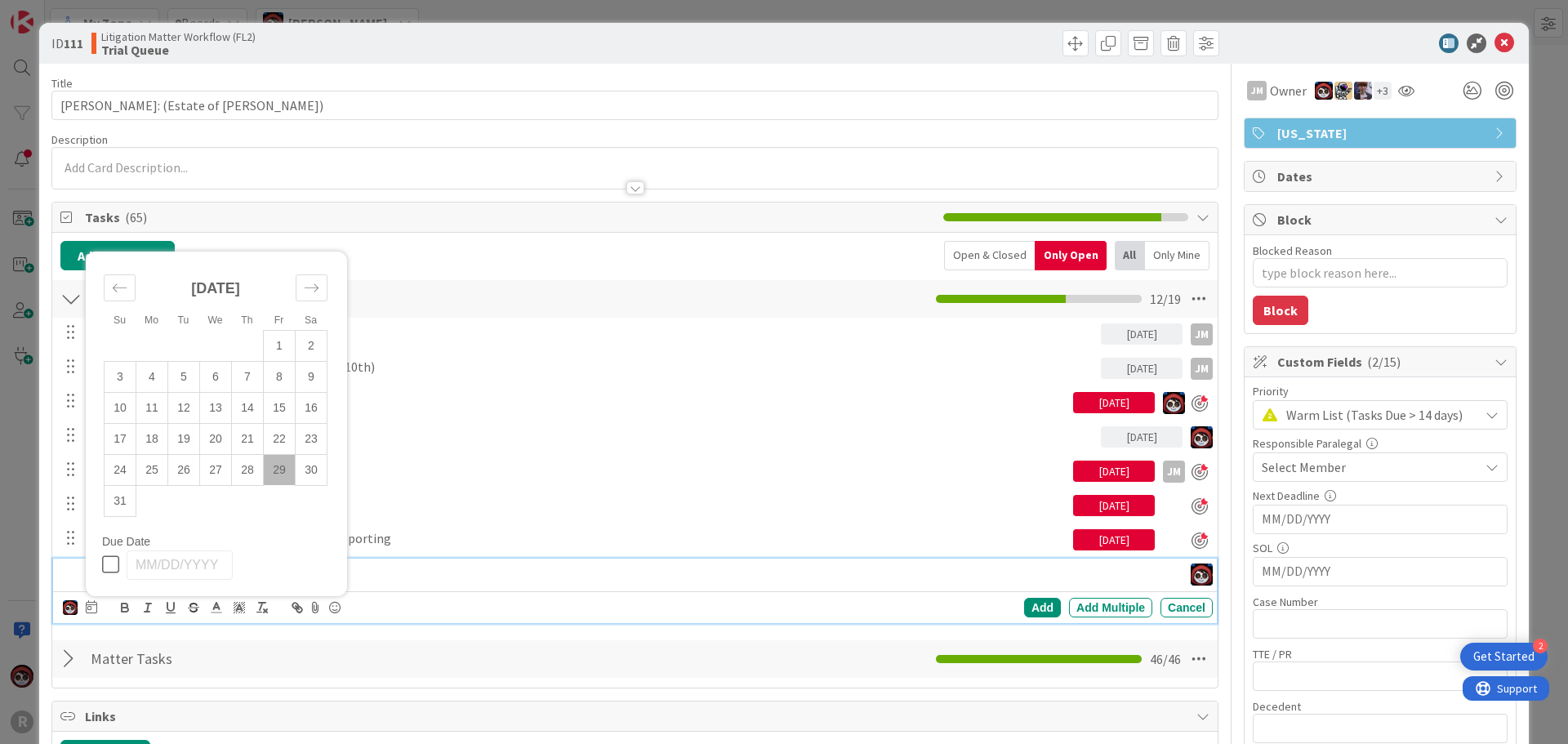
click at [274, 467] on td "29" at bounding box center [279, 470] width 32 height 31
click at [777, 590] on div "Add" at bounding box center [1042, 608] width 37 height 20
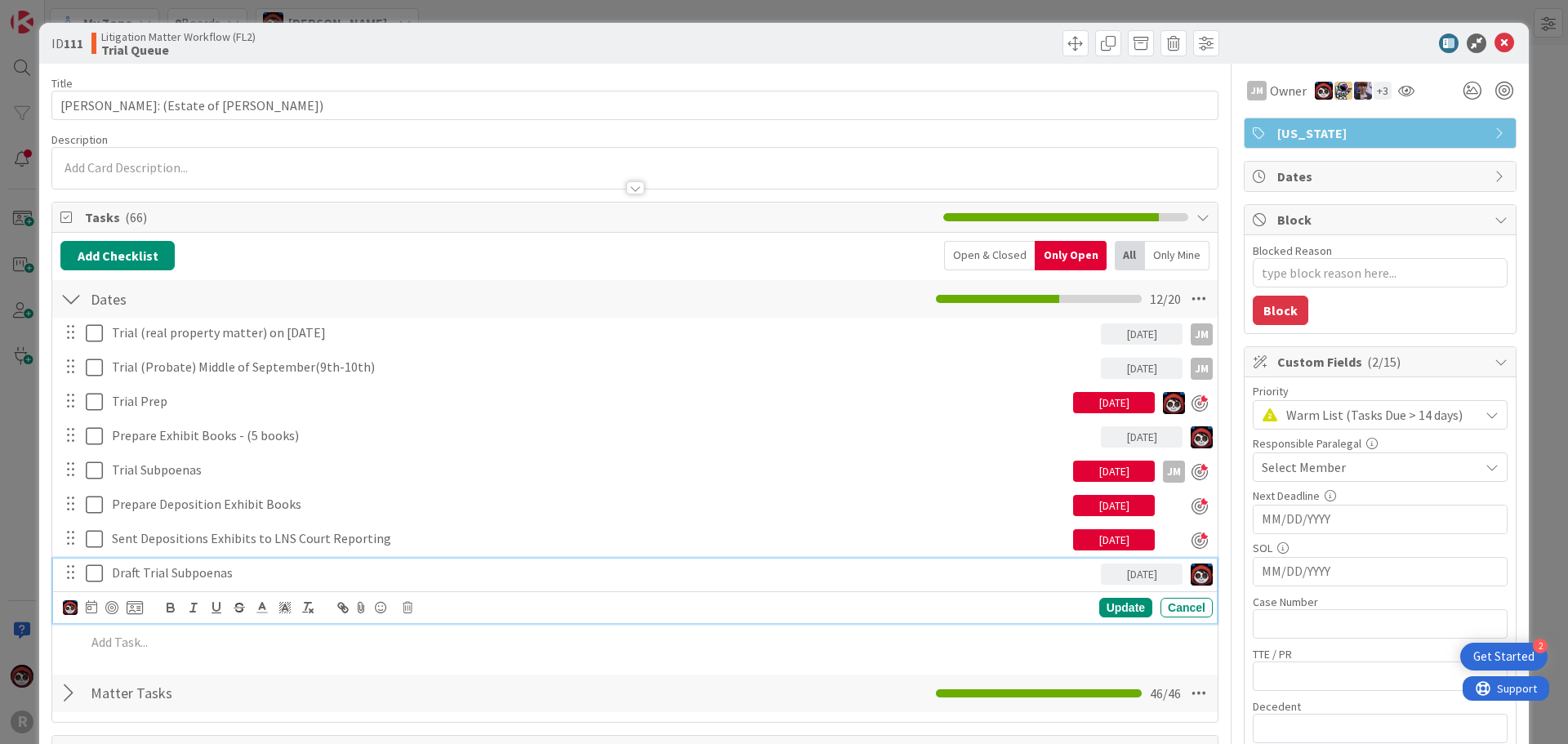
click at [164, 572] on p "Draft Trial Subpoenas" at bounding box center [602, 573] width 982 height 19
click at [105, 590] on div at bounding box center [111, 607] width 13 height 13
type textarea "x"
click at [777, 590] on div "Update" at bounding box center [1125, 608] width 53 height 20
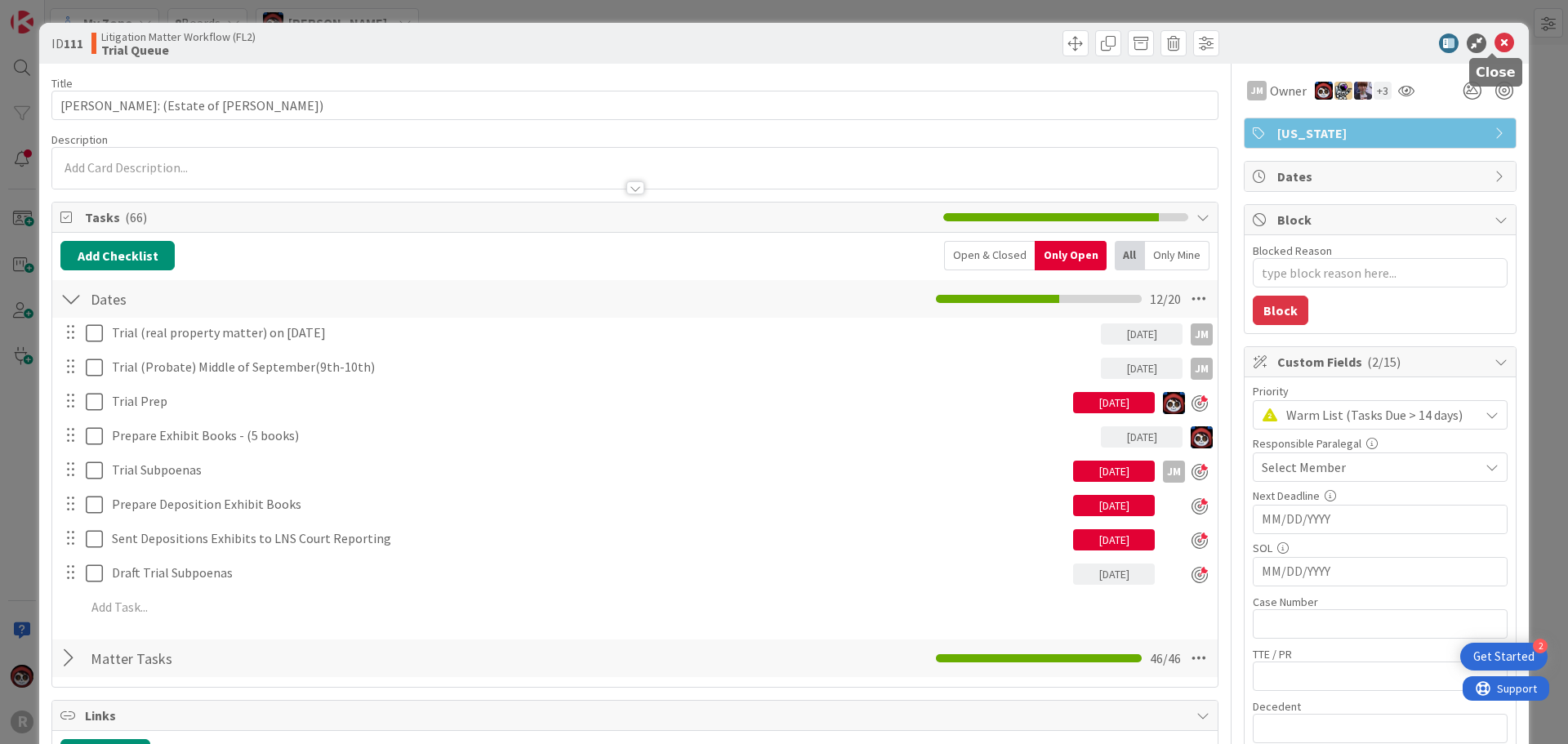
click at [777, 46] on icon at bounding box center [1504, 43] width 20 height 20
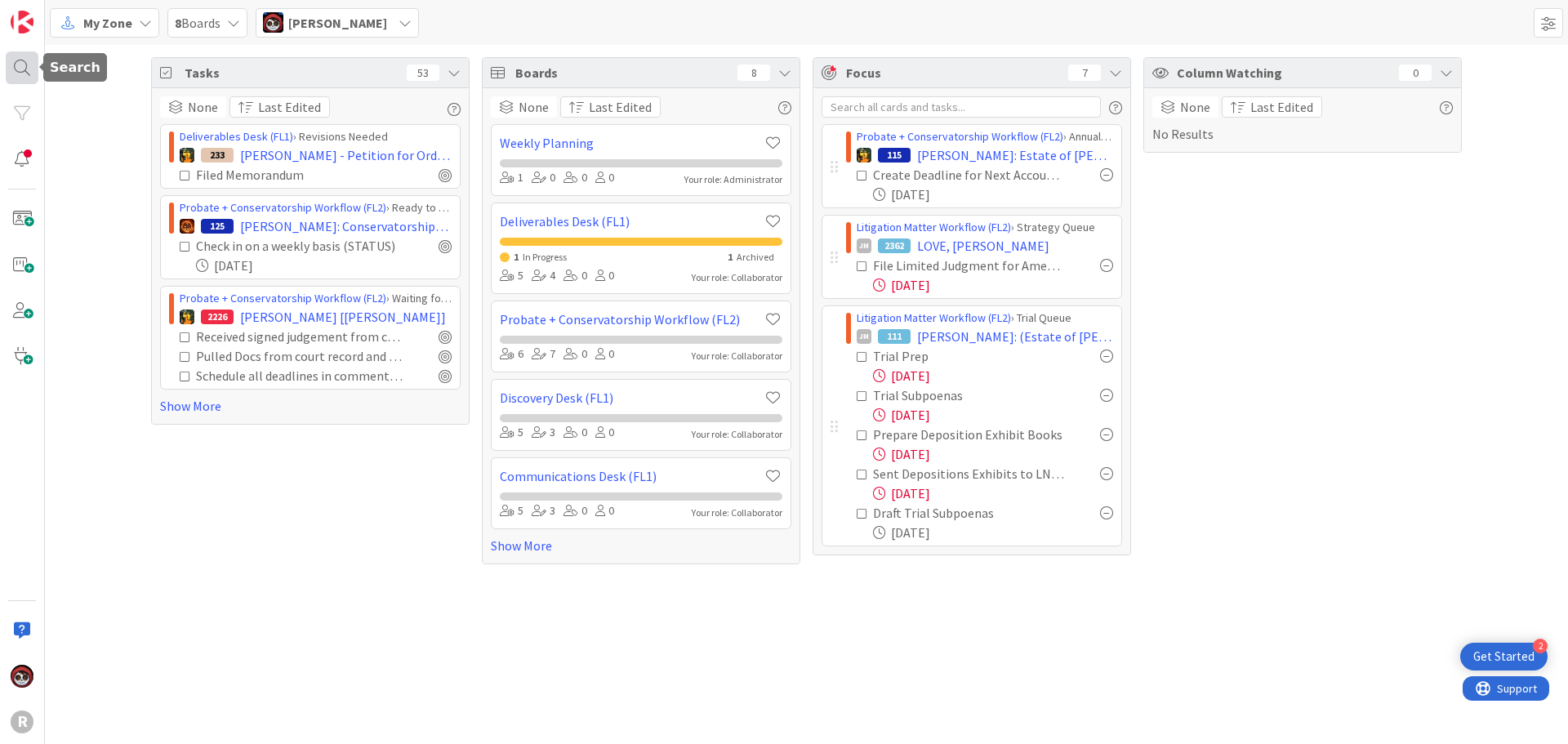
click at [23, 64] on div at bounding box center [23, 68] width 33 height 33
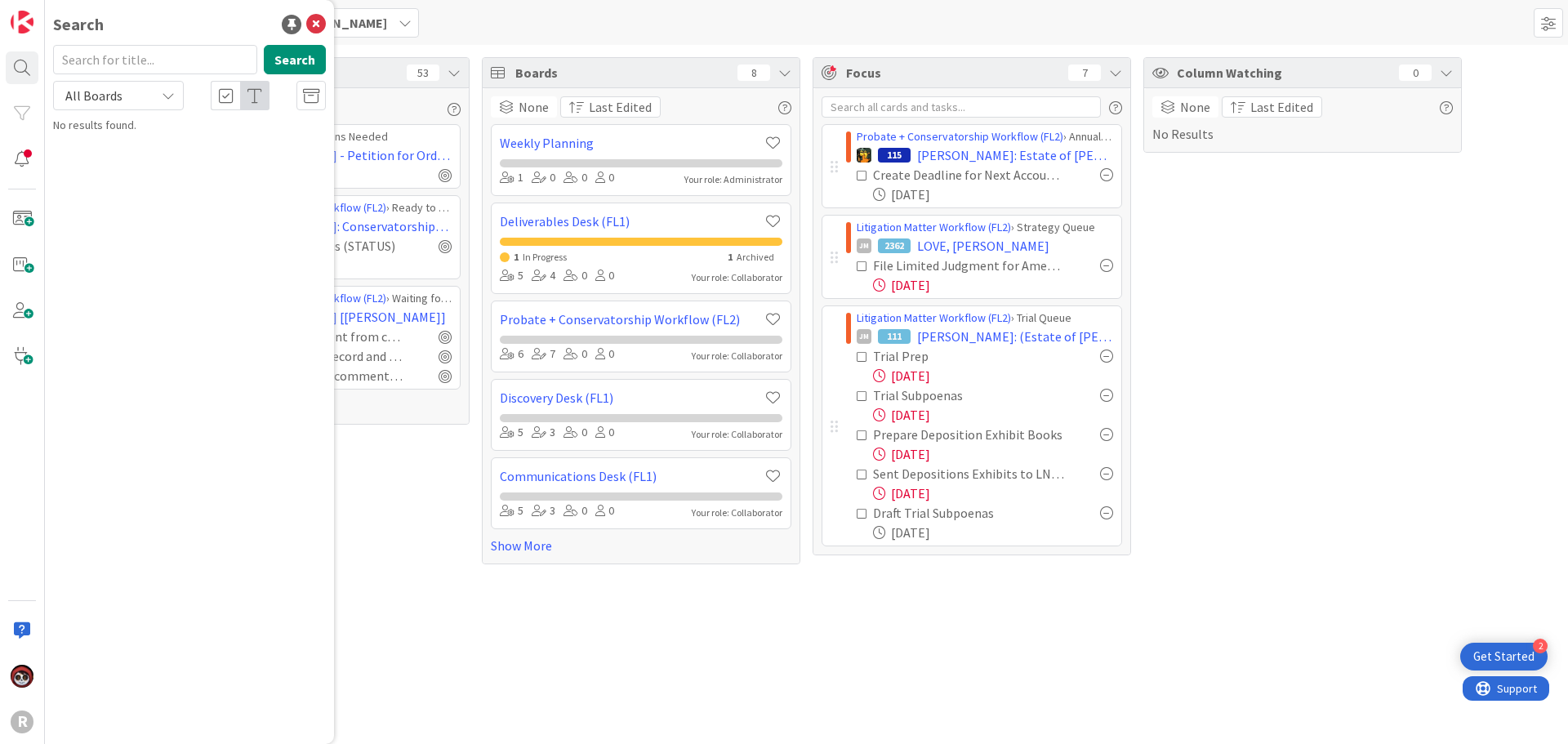
click at [132, 59] on input "text" at bounding box center [155, 60] width 204 height 30
type input "[PERSON_NAME]"
click at [111, 147] on p "[PERSON_NAME]" at bounding box center [200, 145] width 250 height 17
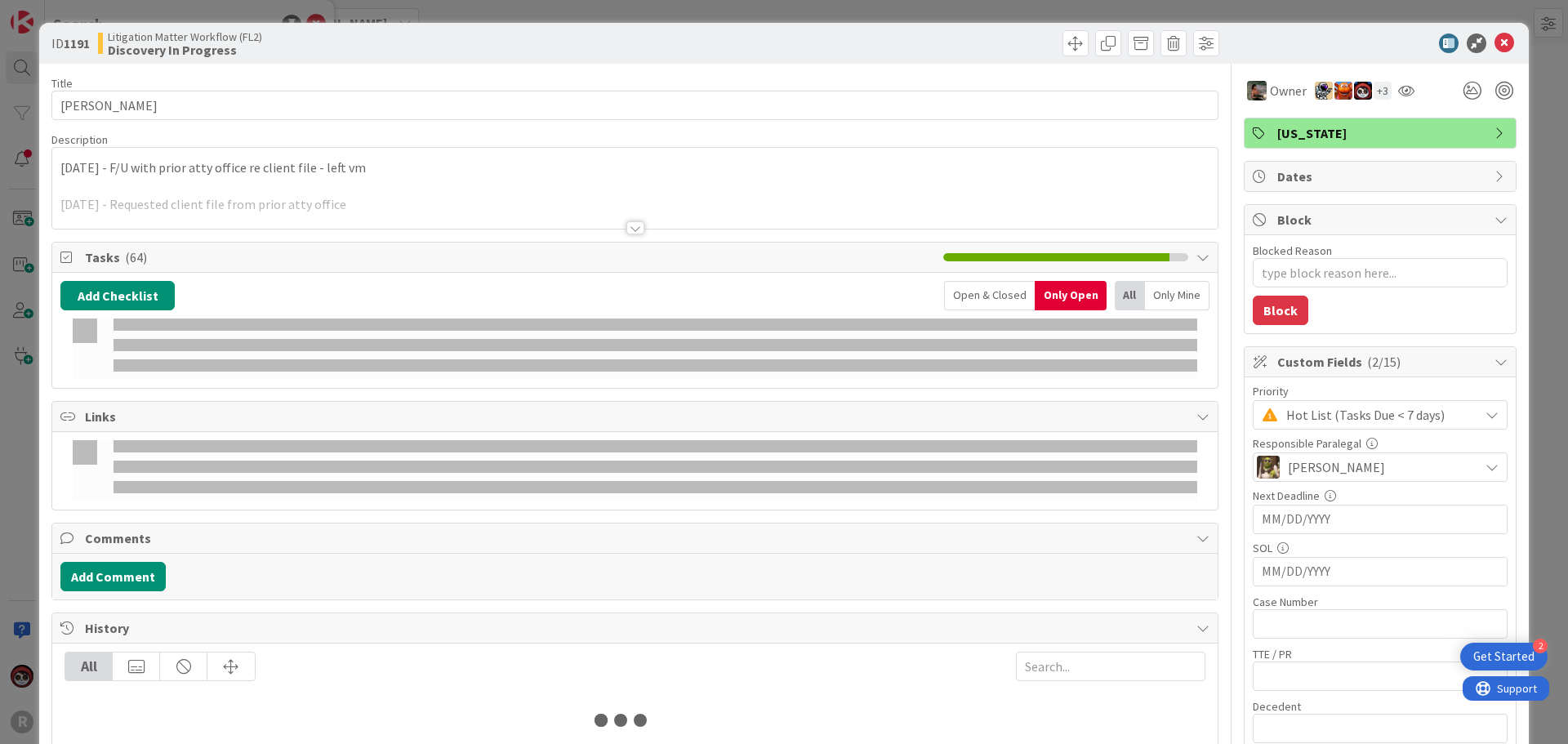
type textarea "x"
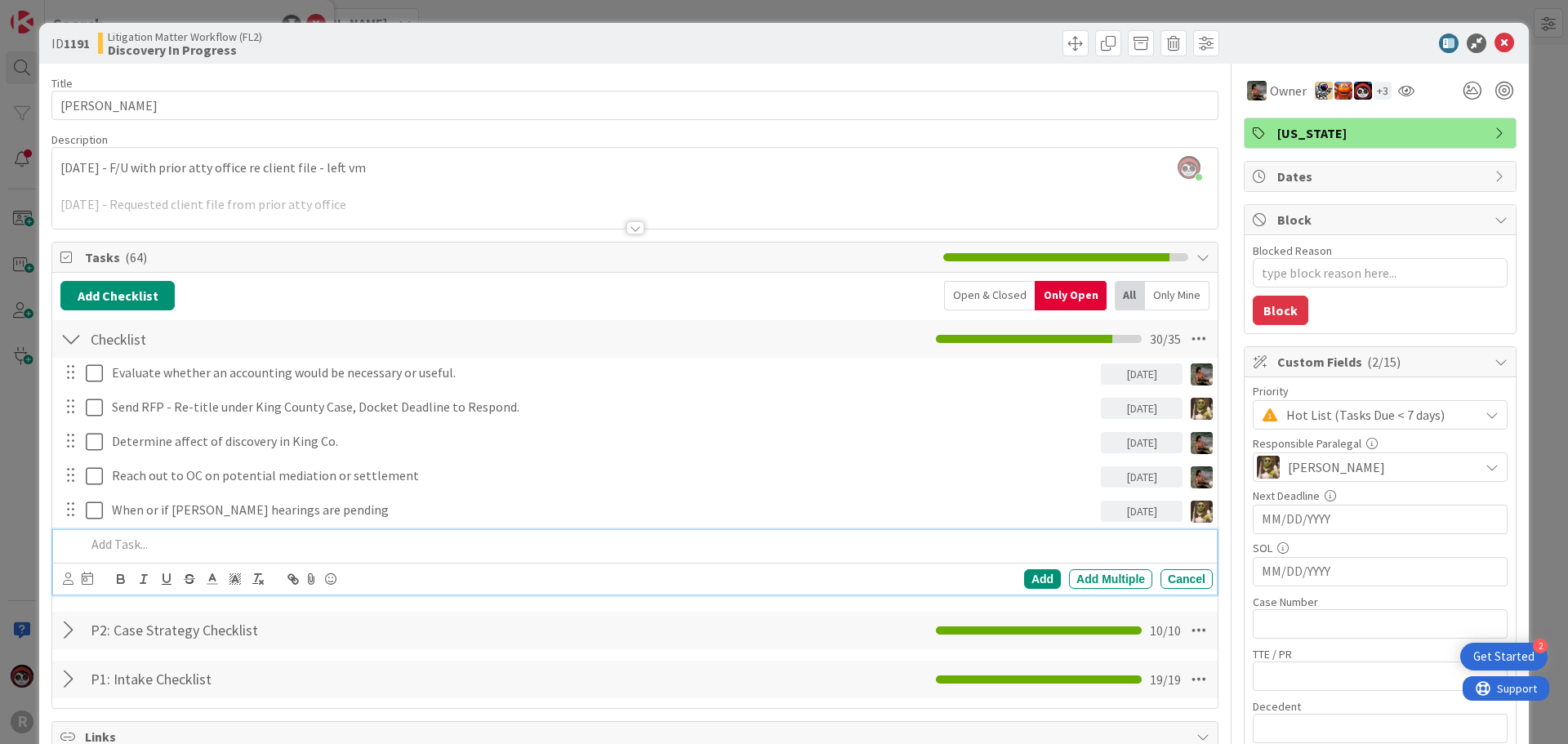
click at [217, 536] on p at bounding box center [645, 544] width 1120 height 19
click at [66, 579] on icon at bounding box center [68, 578] width 10 height 12
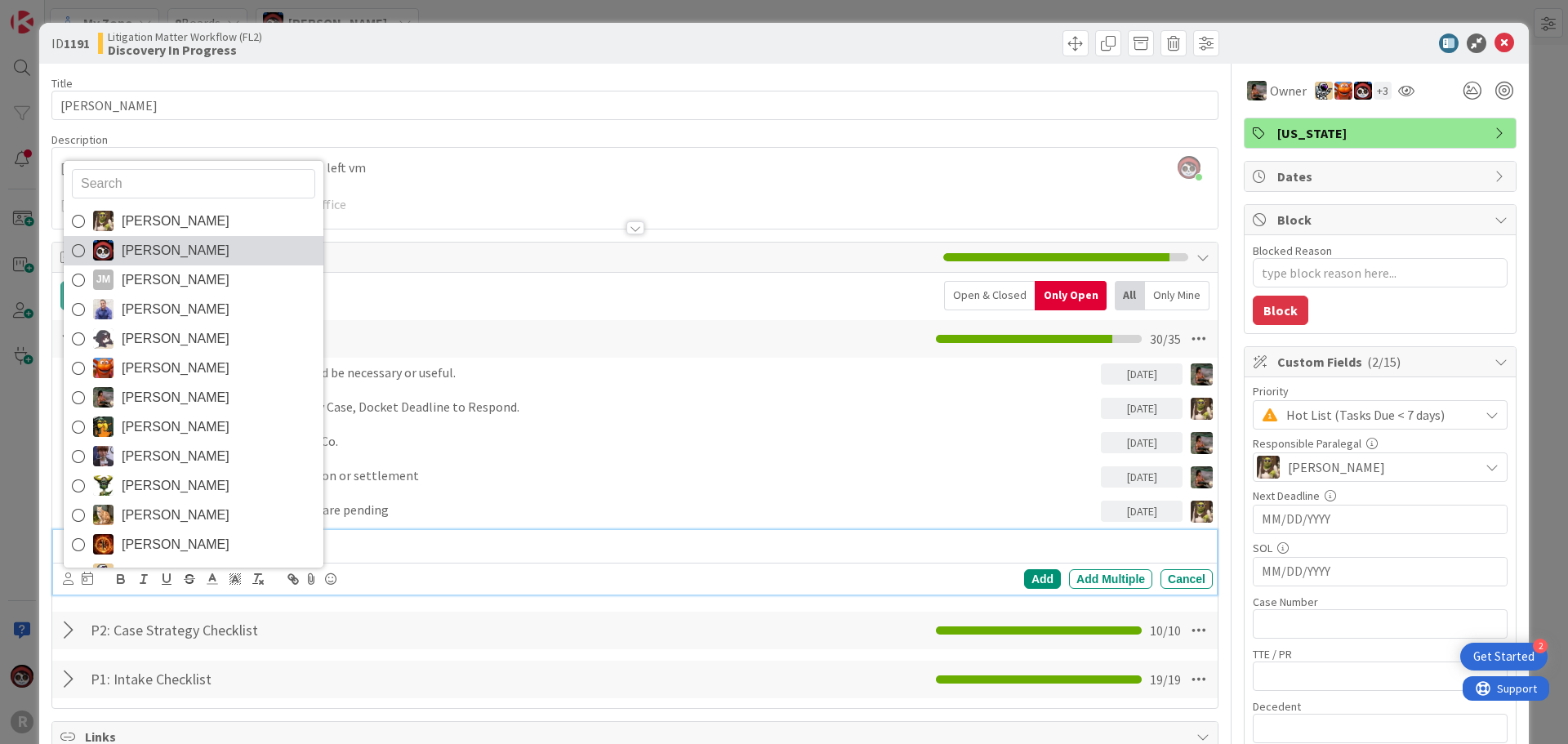
click at [152, 254] on span "[PERSON_NAME]" at bounding box center [176, 251] width 108 height 24
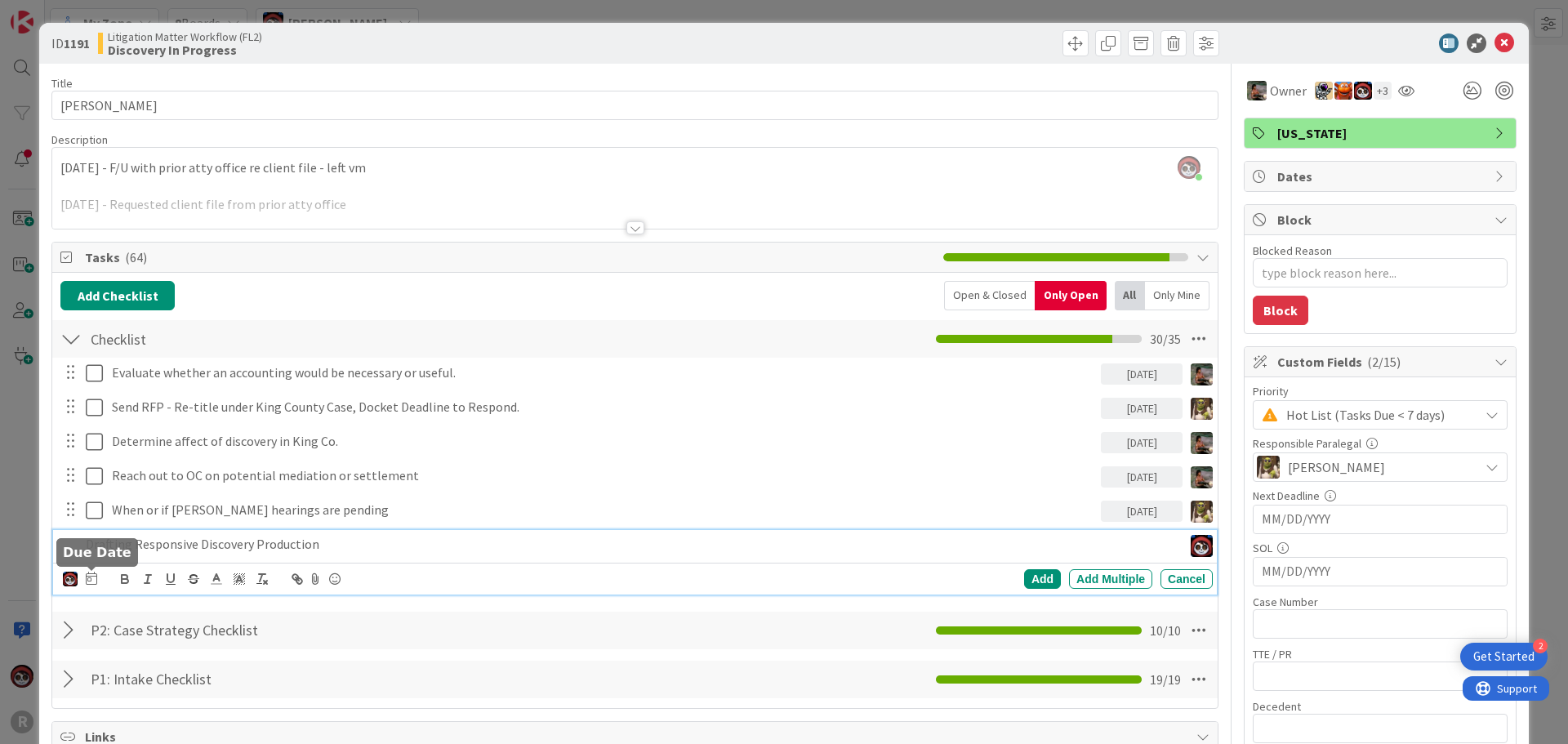
click at [91, 577] on icon at bounding box center [91, 578] width 11 height 13
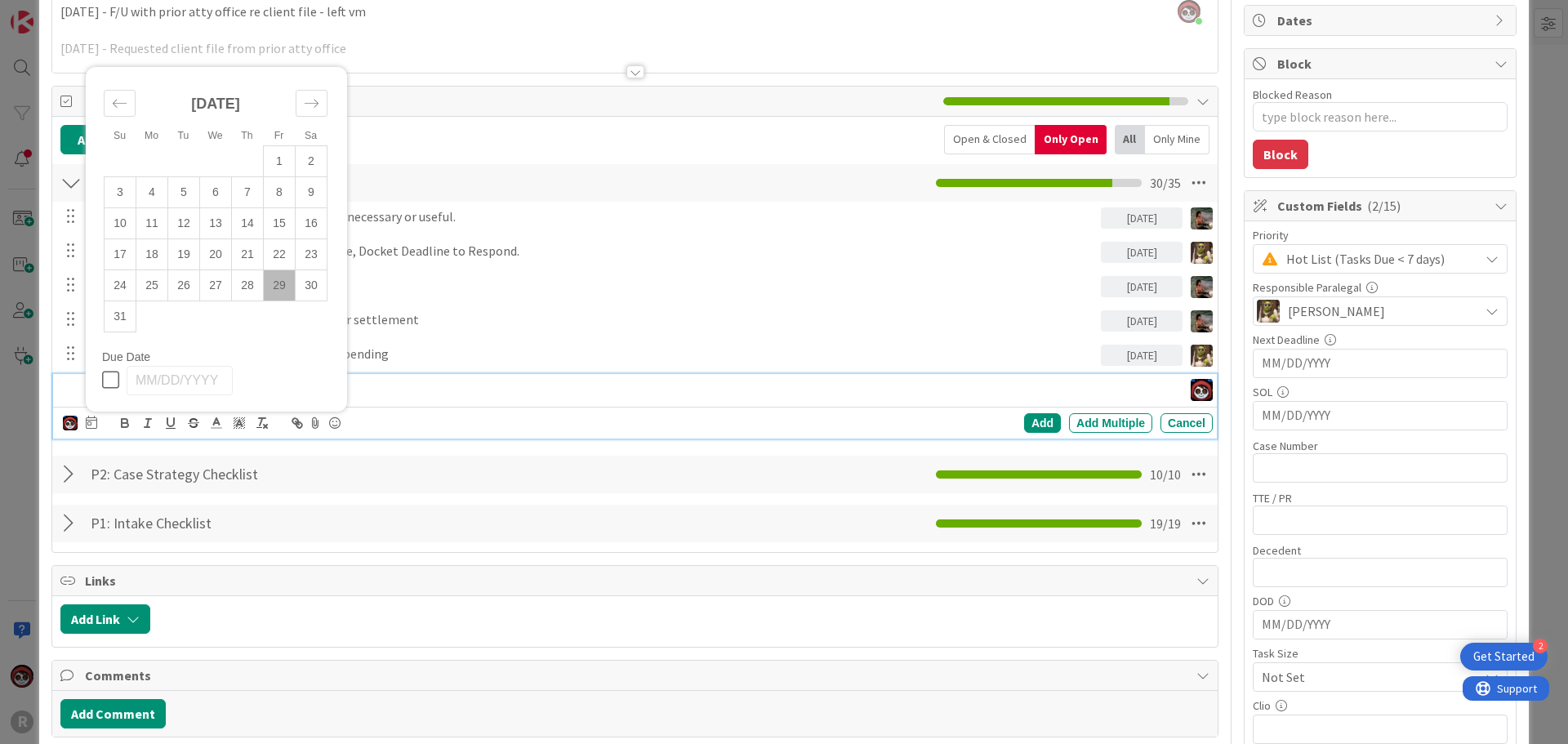
scroll to position [164, 0]
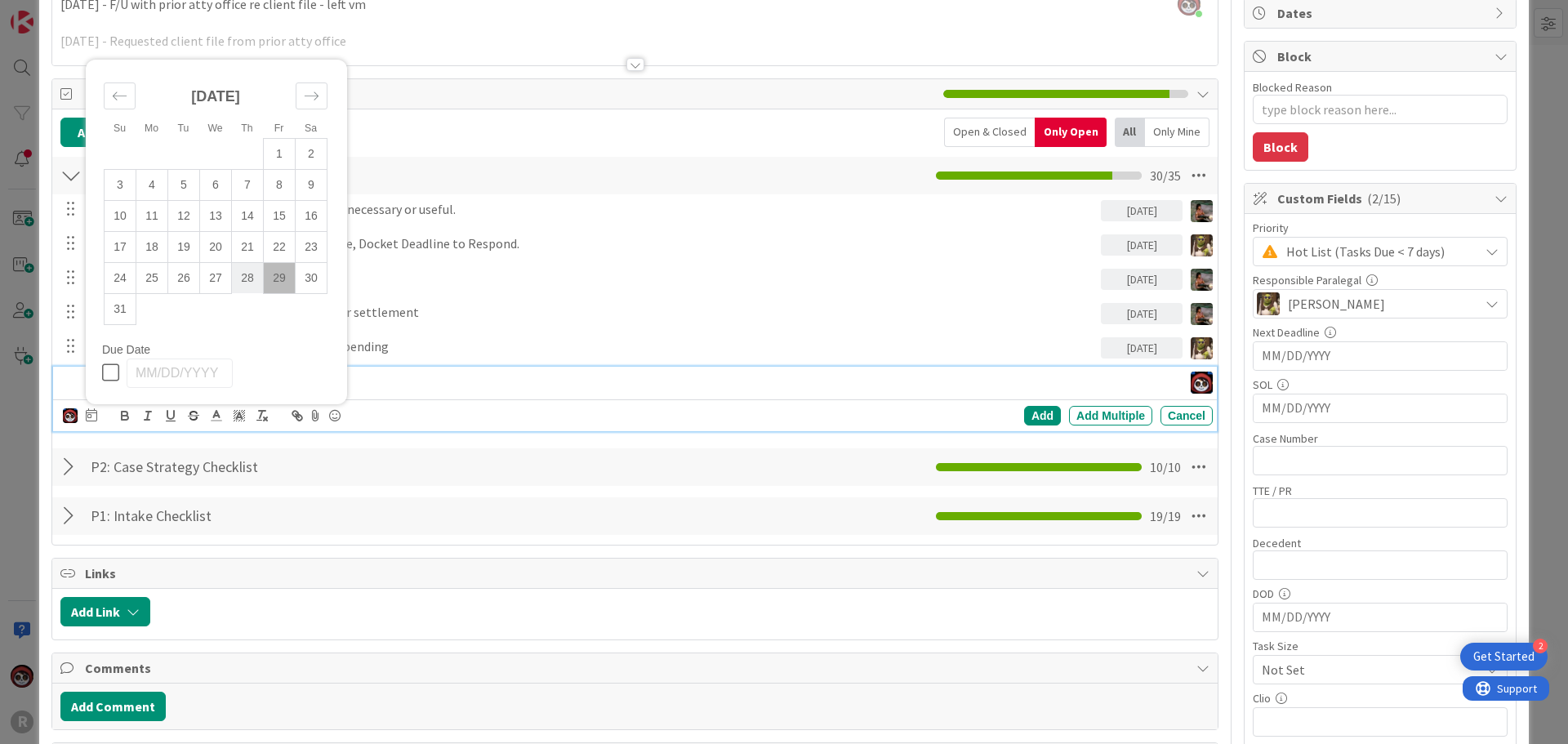
click at [244, 279] on td "28" at bounding box center [247, 278] width 32 height 31
click at [777, 416] on div "Add" at bounding box center [1042, 416] width 37 height 20
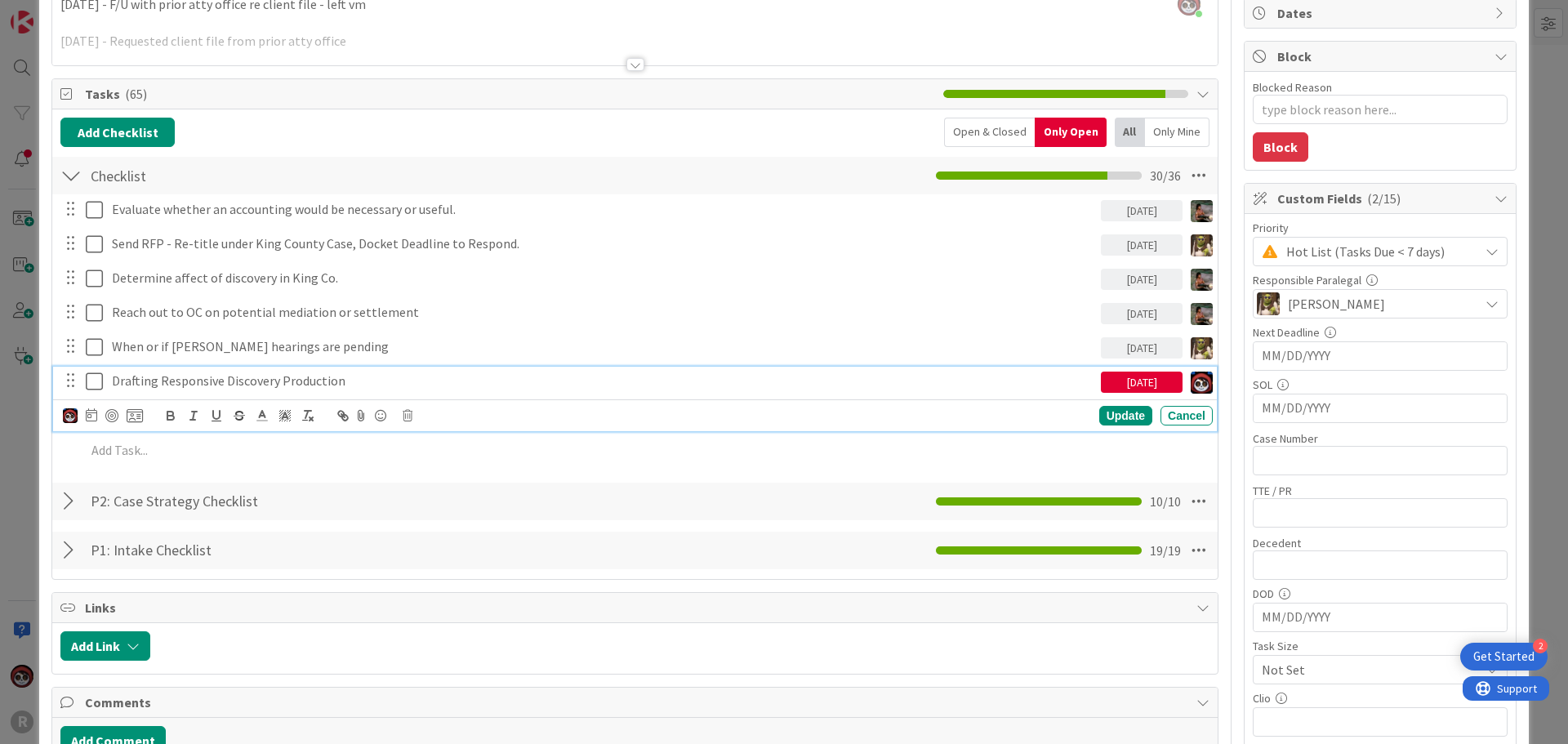
click at [294, 385] on p "Drafting Responsive Discovery Production" at bounding box center [602, 382] width 982 height 19
click at [111, 414] on div at bounding box center [111, 416] width 13 height 13
type textarea "x"
click at [88, 416] on icon at bounding box center [87, 416] width 11 height 13
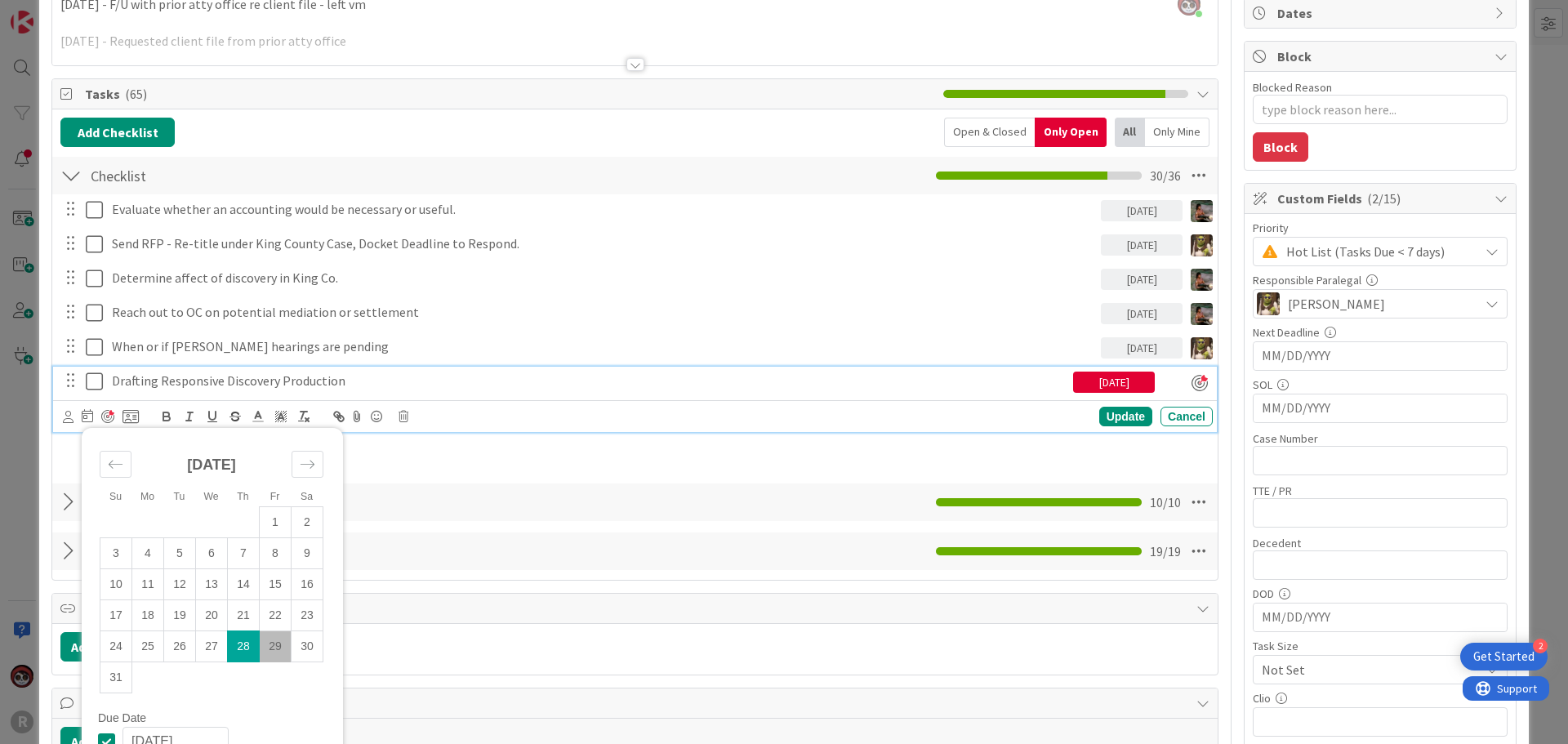
click at [272, 590] on td "29" at bounding box center [275, 647] width 32 height 31
type input "[DATE]"
click at [777, 415] on div "Update" at bounding box center [1125, 416] width 53 height 20
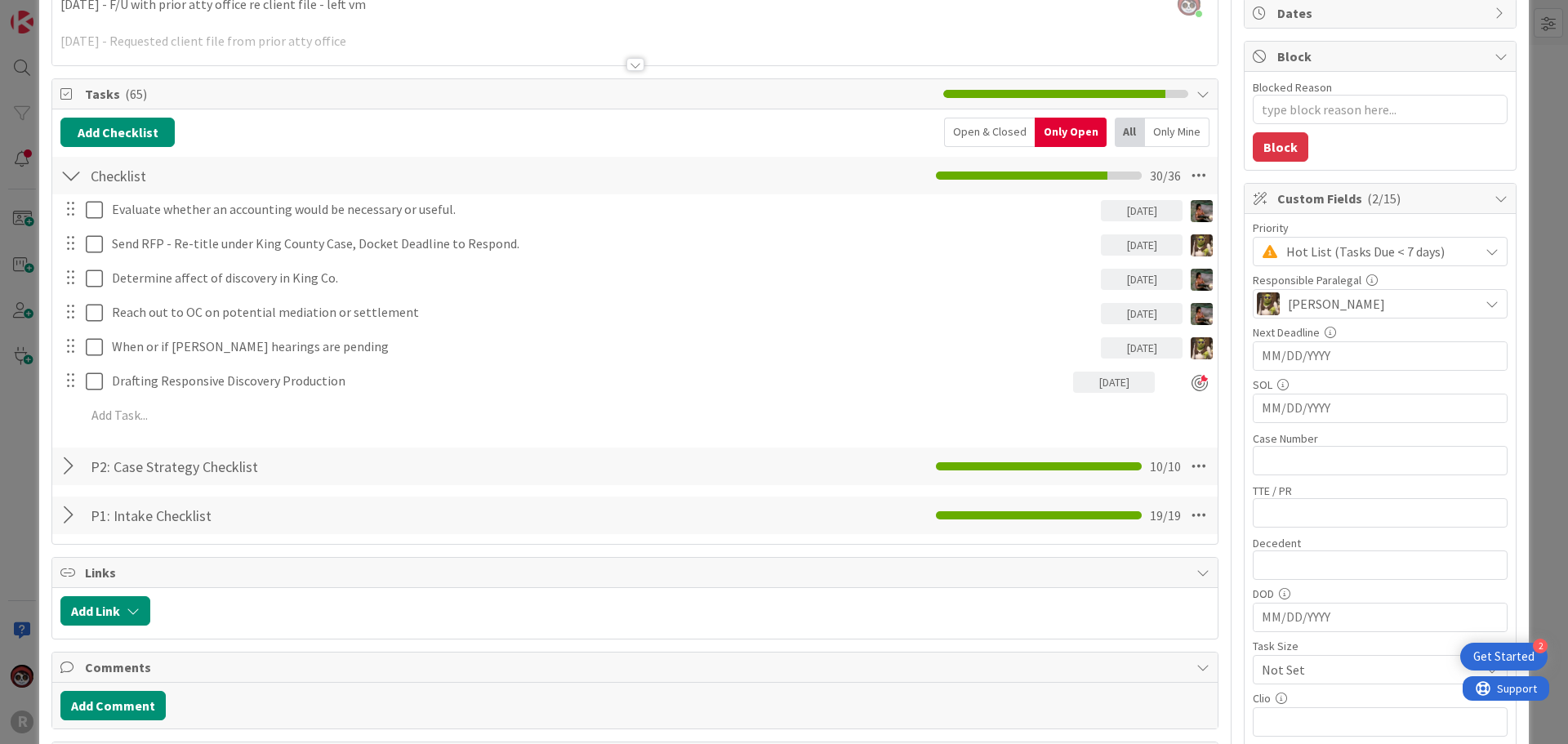
scroll to position [0, 0]
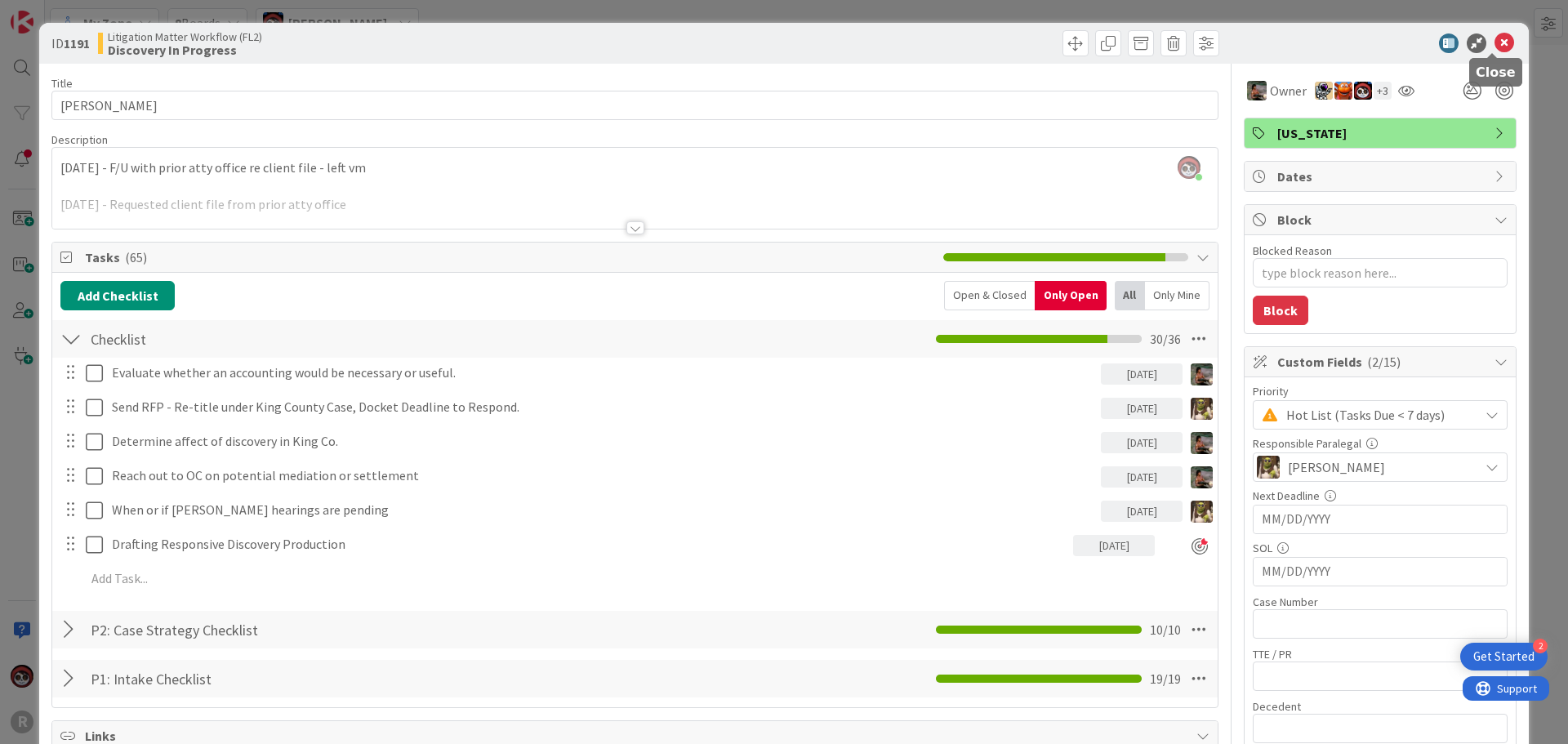
click at [777, 41] on icon at bounding box center [1504, 43] width 20 height 20
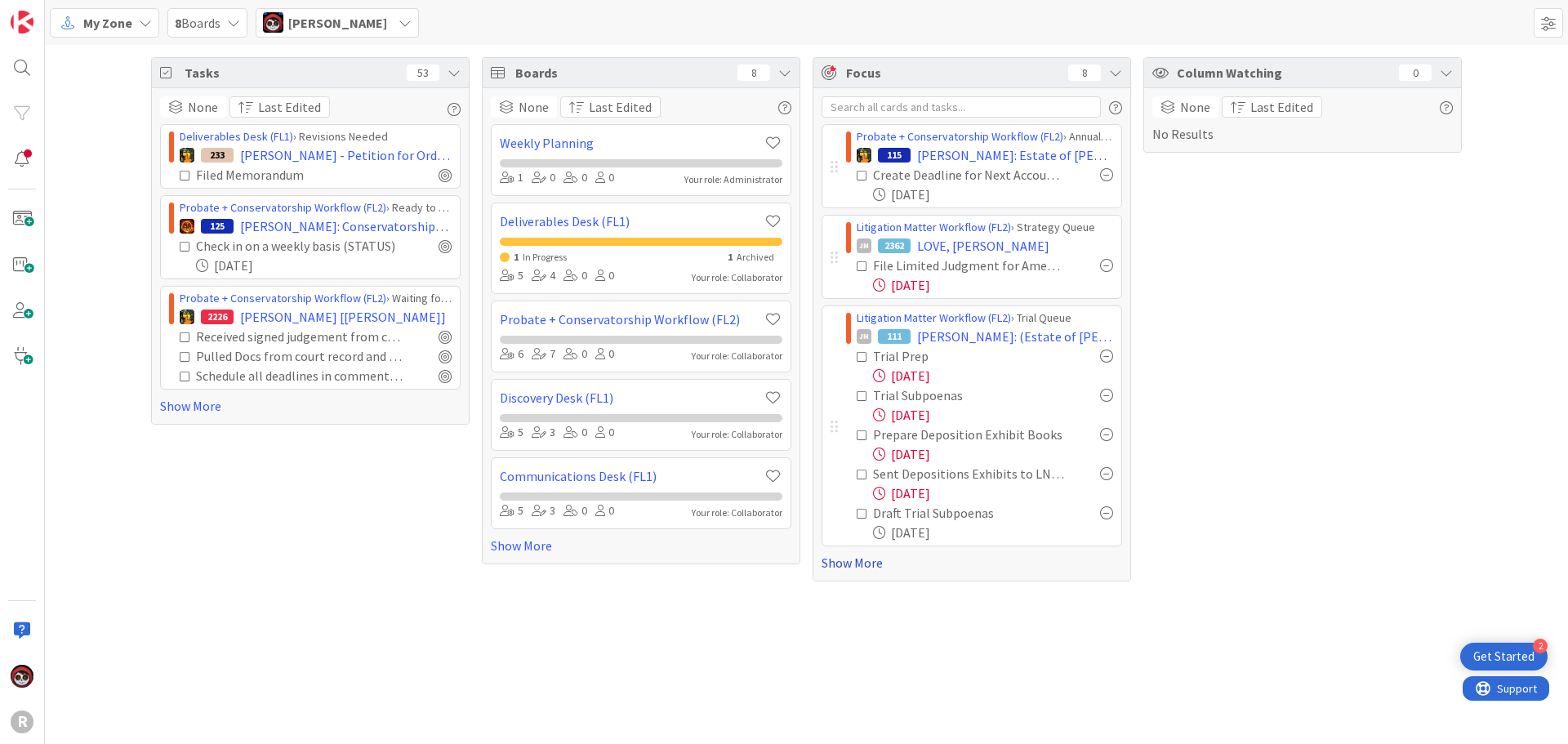
click at [777, 562] on link "Show More" at bounding box center [972, 563] width 300 height 20
click at [179, 409] on link "Show More" at bounding box center [310, 406] width 300 height 20
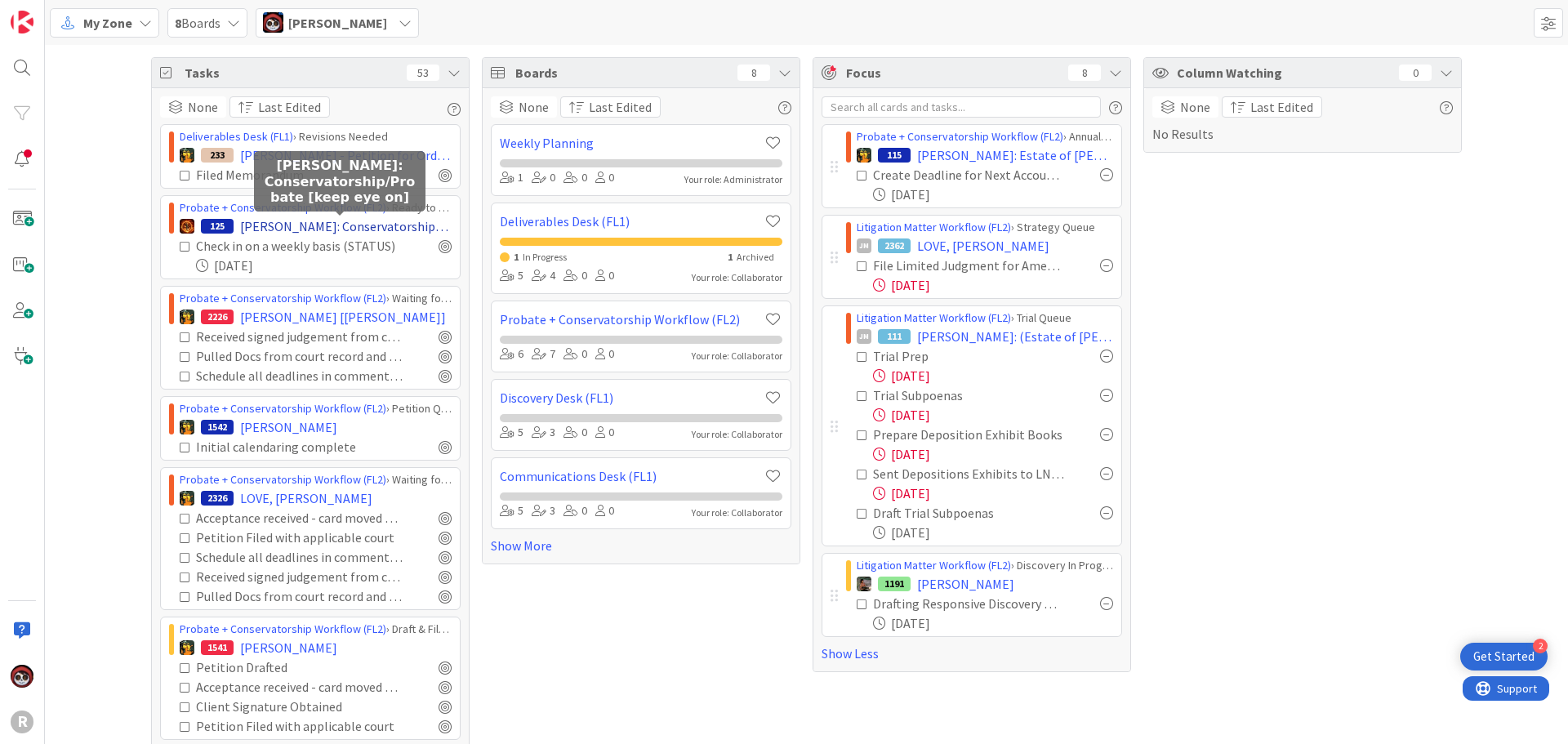
click at [332, 232] on span "[PERSON_NAME]: Conservatorship/Probate [keep eye on]" at bounding box center [346, 227] width 212 height 20
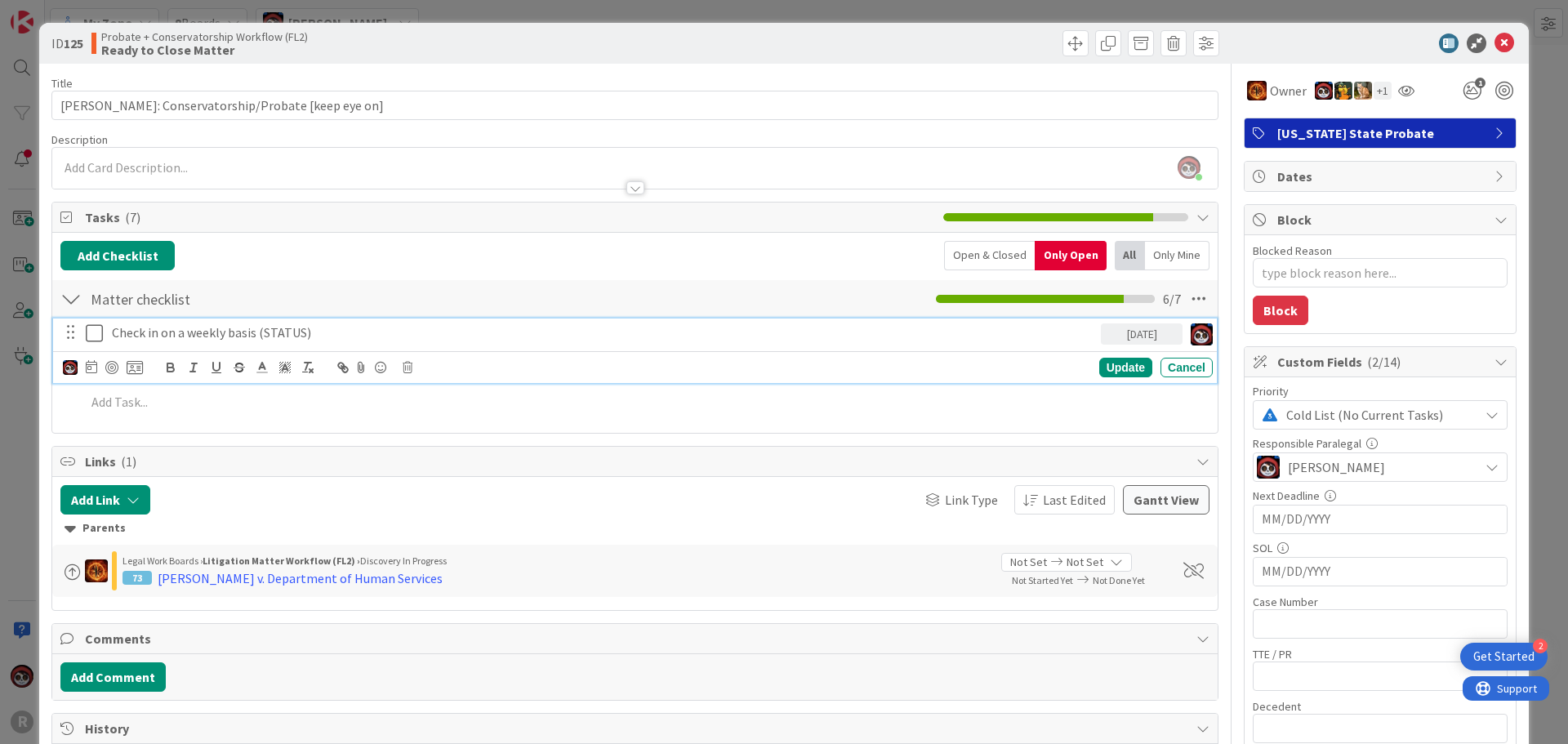
click at [246, 333] on p "Check in on a weekly basis (STATUS)" at bounding box center [602, 333] width 982 height 19
click at [110, 373] on div at bounding box center [111, 368] width 13 height 13
type textarea "x"
click at [777, 370] on div "Update" at bounding box center [1125, 369] width 53 height 20
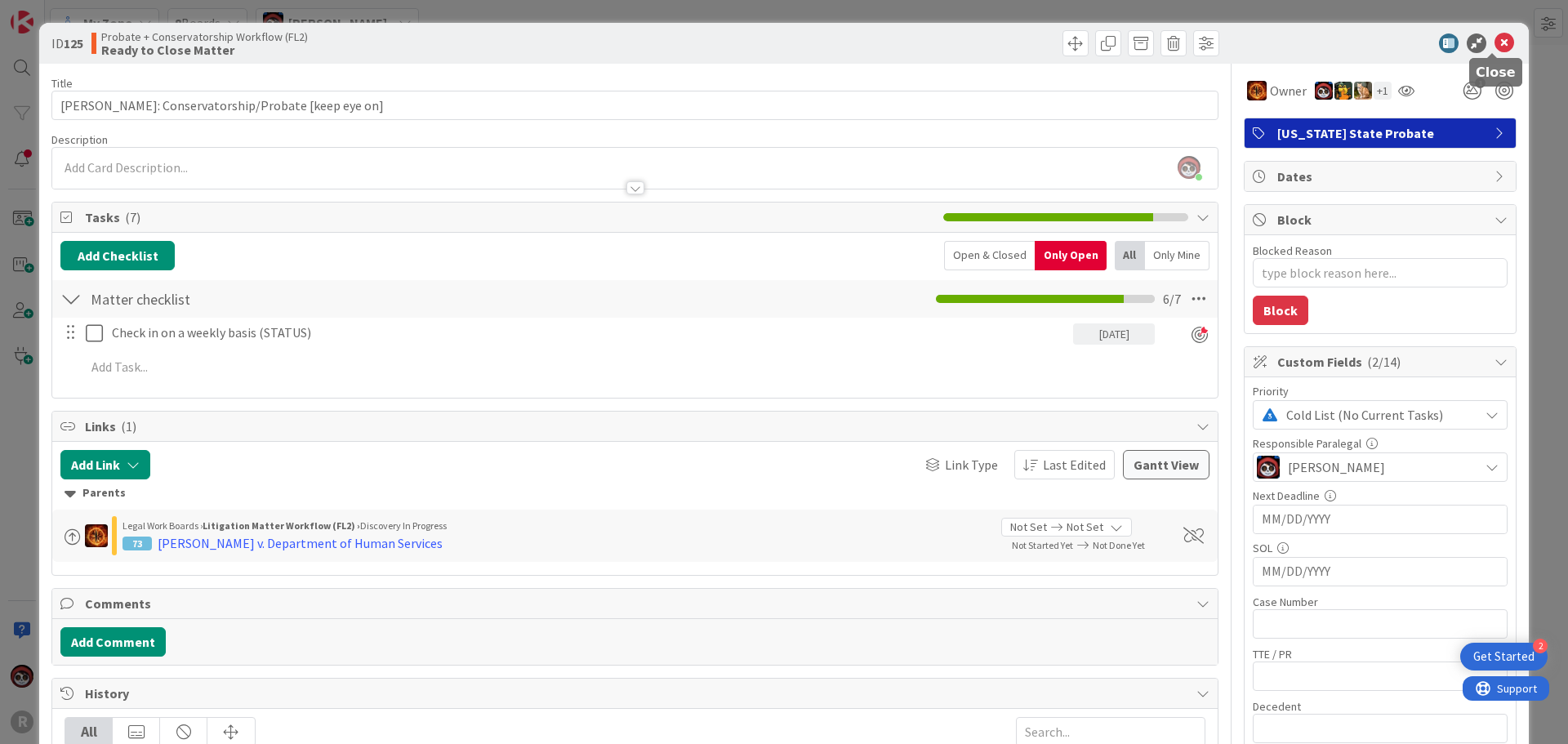
click at [777, 44] on icon at bounding box center [1504, 43] width 20 height 20
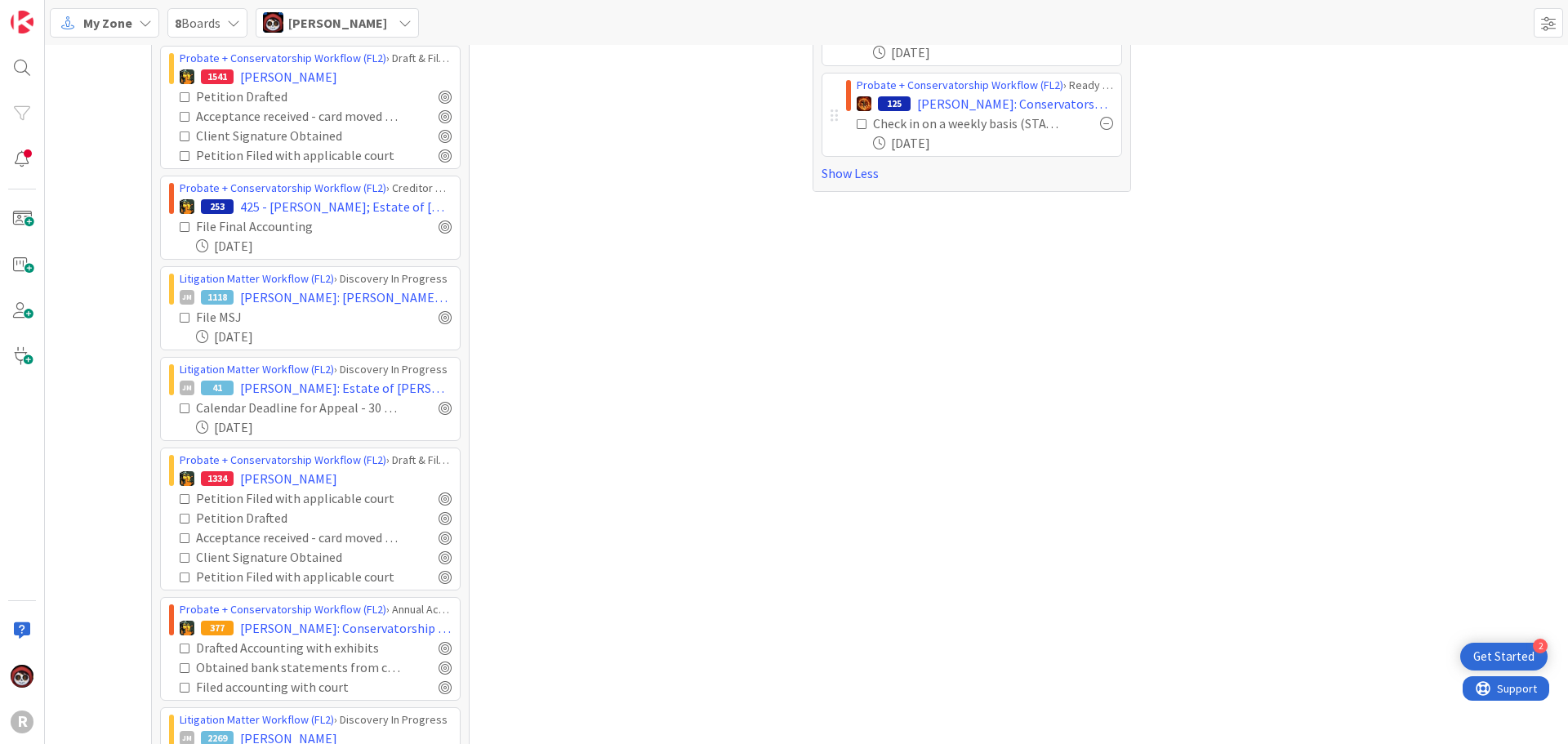
scroll to position [572, 0]
